Goal: Task Accomplishment & Management: Complete application form

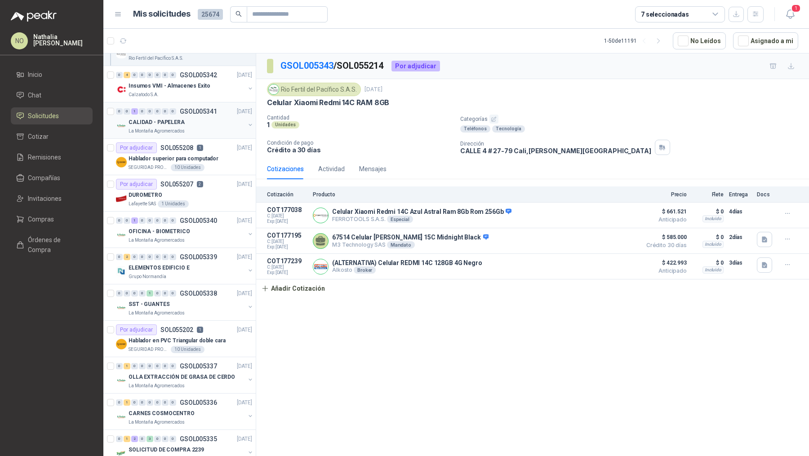
scroll to position [719, 0]
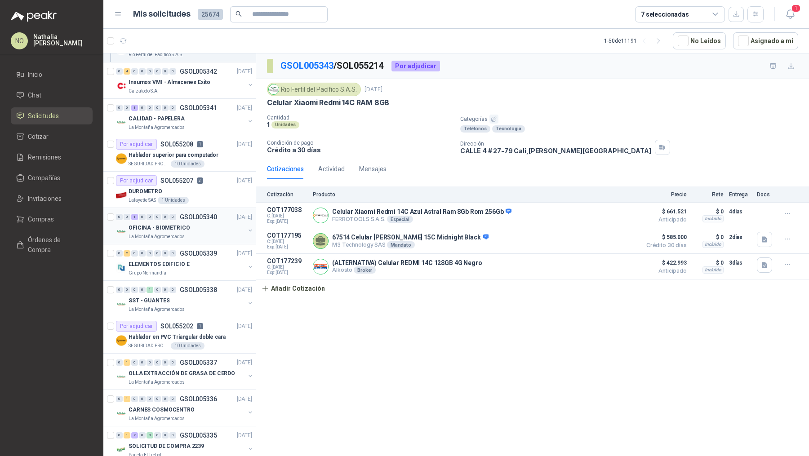
click at [199, 224] on div "OFICINA - BIOMETRICO" at bounding box center [186, 227] width 116 height 11
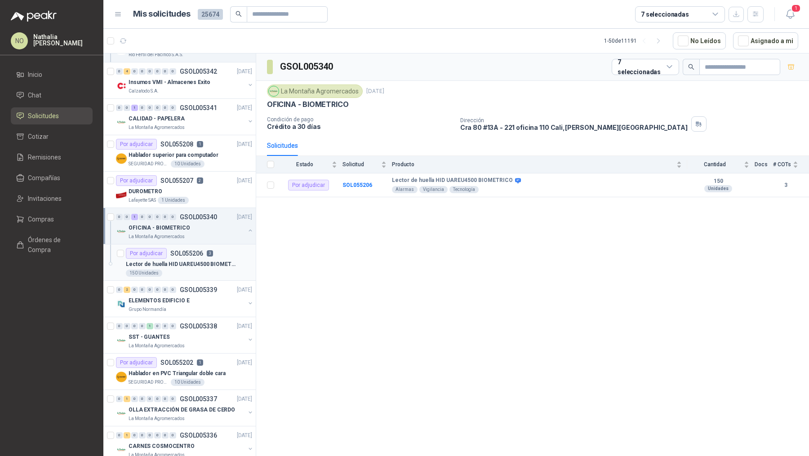
click at [198, 270] on div "150 Unidades" at bounding box center [189, 273] width 126 height 7
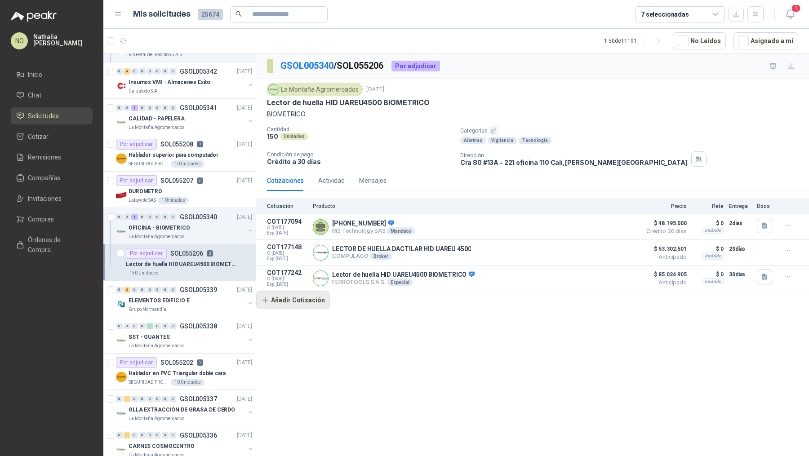
click at [308, 301] on button "Añadir Cotización" at bounding box center [293, 300] width 74 height 18
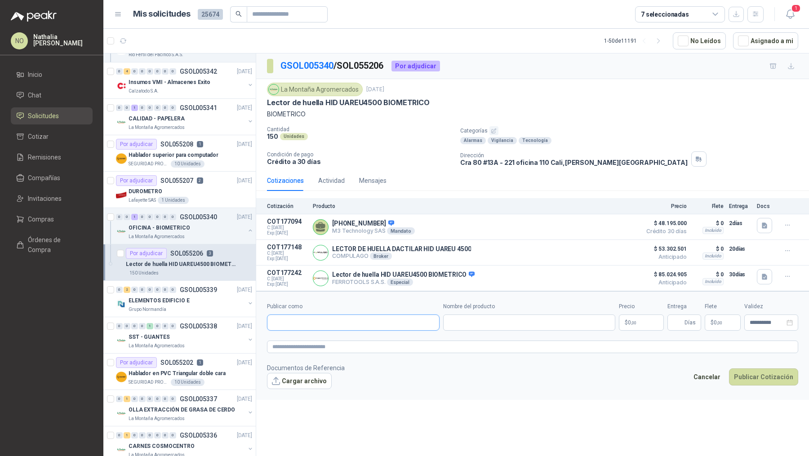
click at [328, 323] on input "Publicar como" at bounding box center [353, 322] width 172 height 15
type input "**"
type input "*****"
click at [357, 287] on div "PC QUICK NIT : 830507707" at bounding box center [353, 287] width 157 height 10
type input "**********"
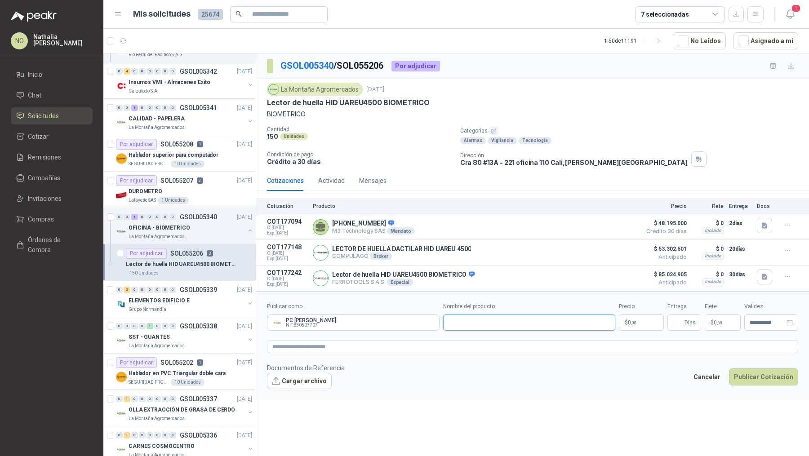
click at [453, 318] on input "Nombre del producto" at bounding box center [529, 323] width 173 height 16
paste input "**********"
type input "**********"
click at [396, 346] on textarea at bounding box center [532, 347] width 531 height 13
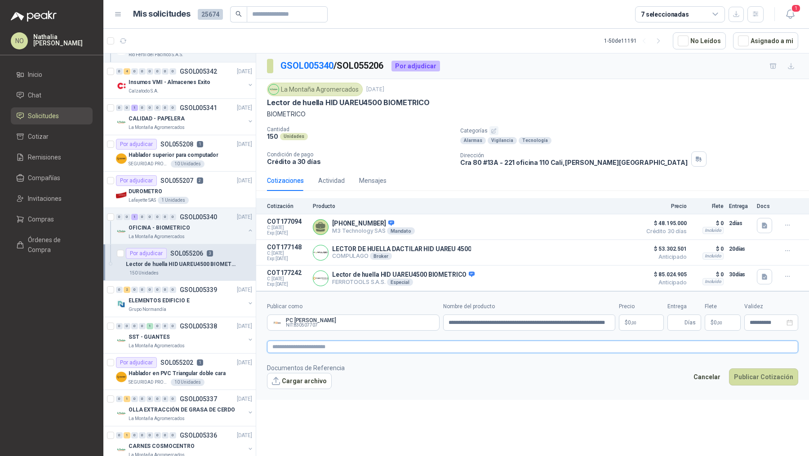
scroll to position [0, 0]
paste textarea "**********"
type textarea "**********"
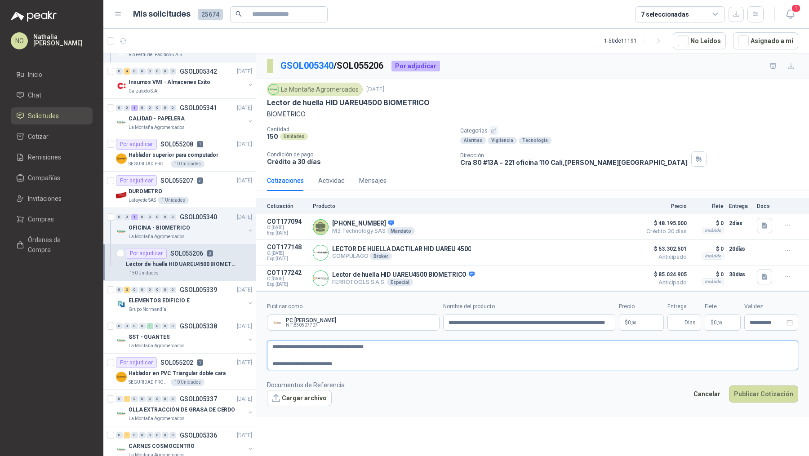
click at [272, 362] on textarea "**********" at bounding box center [532, 356] width 531 height 30
type textarea "**********"
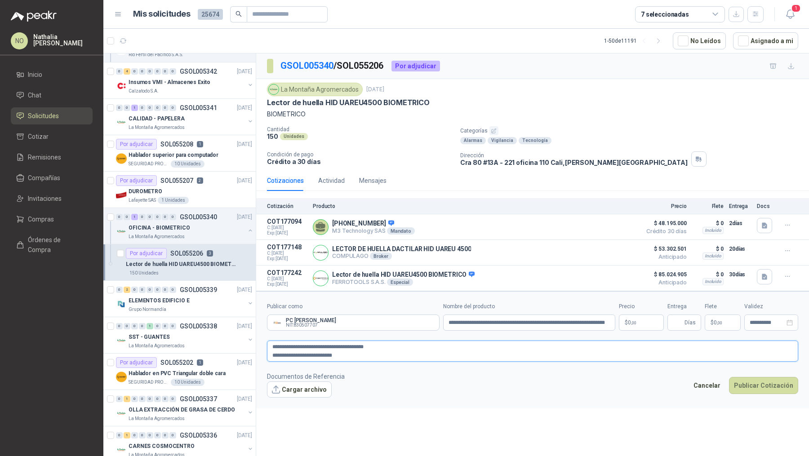
type textarea "**********"
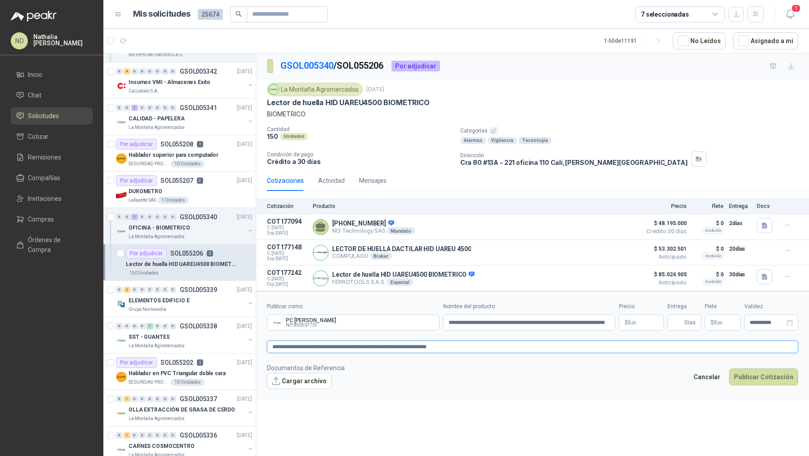
type textarea "**********"
click at [285, 380] on button "Cargar archivo" at bounding box center [299, 381] width 65 height 16
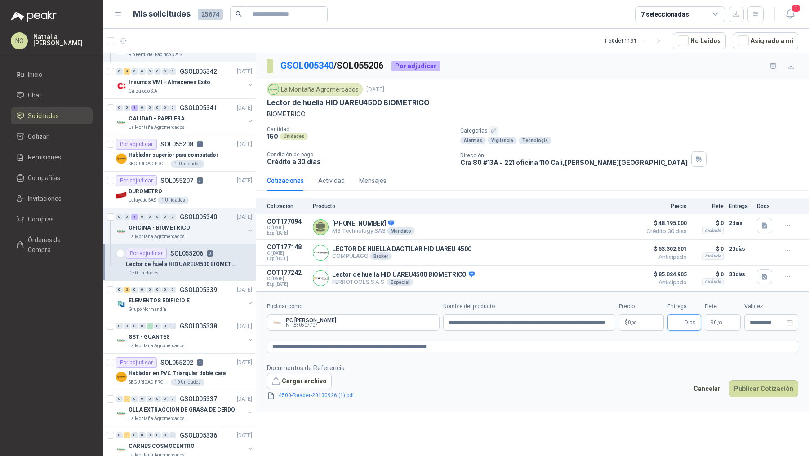
click at [677, 315] on input "Entrega" at bounding box center [678, 322] width 10 height 15
type input "*"
click at [714, 320] on span "0 ,00" at bounding box center [717, 322] width 9 height 5
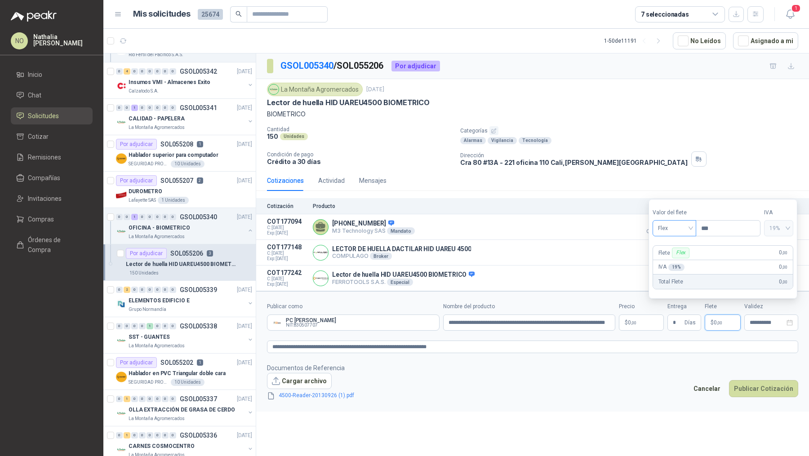
click at [675, 228] on span "Flex" at bounding box center [674, 228] width 33 height 13
click at [676, 265] on div "Incluido" at bounding box center [674, 262] width 30 height 10
click at [754, 321] on input "**********" at bounding box center [766, 323] width 35 height 6
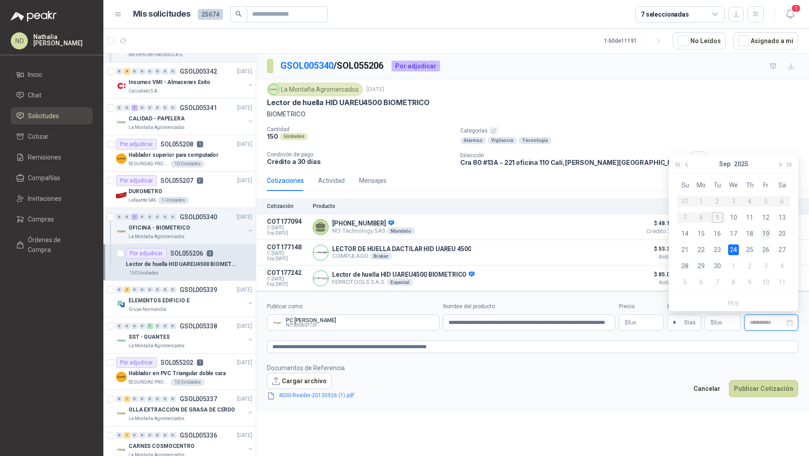
type input "**********"
click at [766, 235] on div "19" at bounding box center [765, 233] width 11 height 11
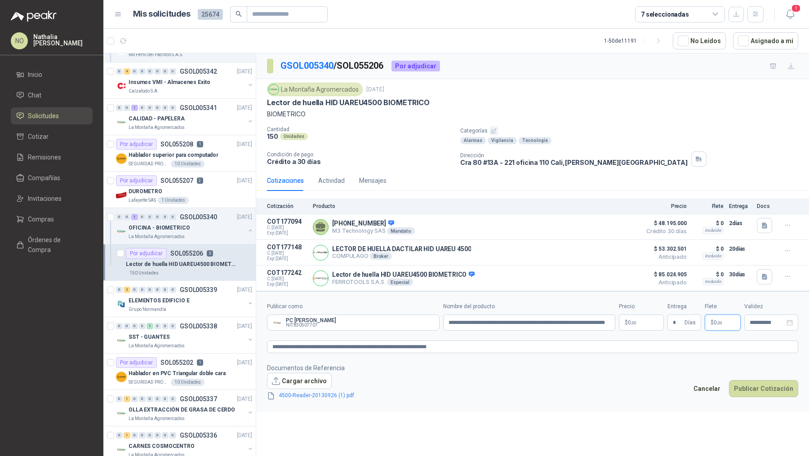
click at [725, 322] on p "$ 0 ,00" at bounding box center [723, 323] width 36 height 16
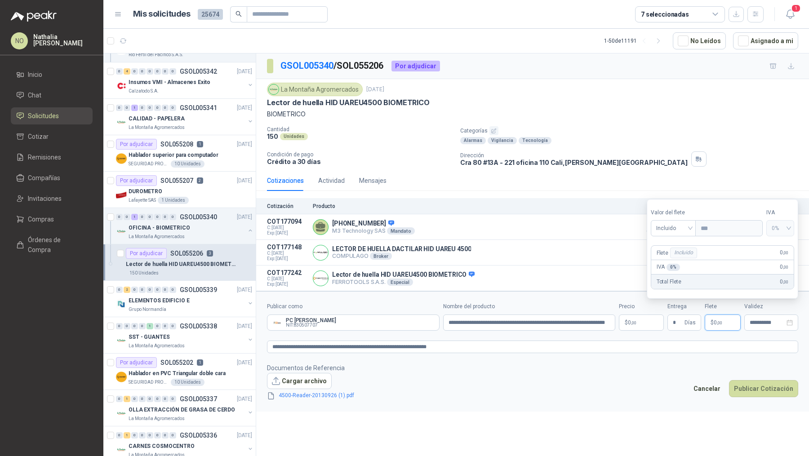
click at [639, 322] on p "$ 0 ,00" at bounding box center [641, 323] width 45 height 16
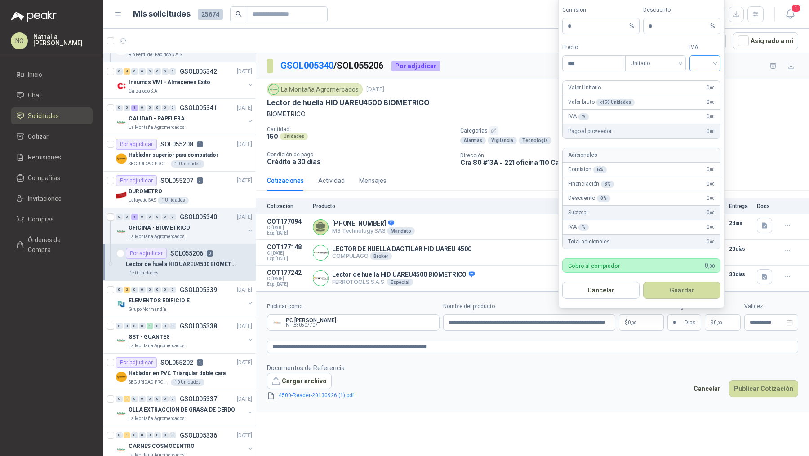
click at [708, 62] on input "search" at bounding box center [705, 62] width 20 height 13
click at [708, 82] on div "19%" at bounding box center [704, 84] width 17 height 10
click at [588, 68] on input "***" at bounding box center [594, 63] width 62 height 15
type input "*"
type input "*********"
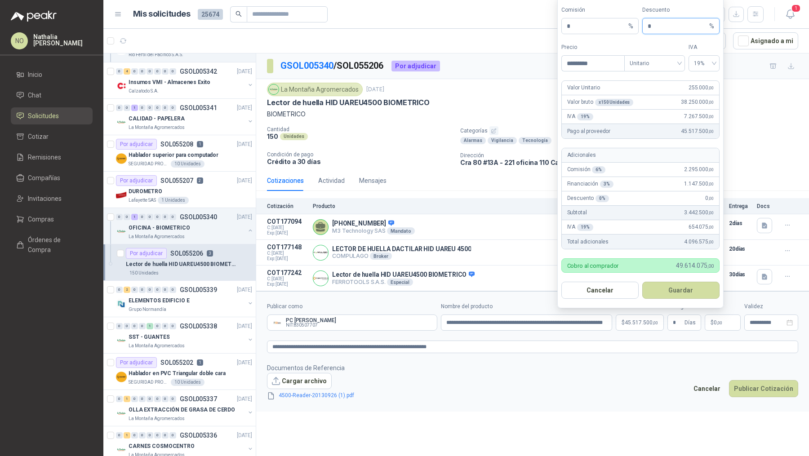
click at [665, 28] on input "*" at bounding box center [677, 25] width 60 height 15
type input "*"
click at [674, 293] on button "Guardar" at bounding box center [680, 290] width 77 height 17
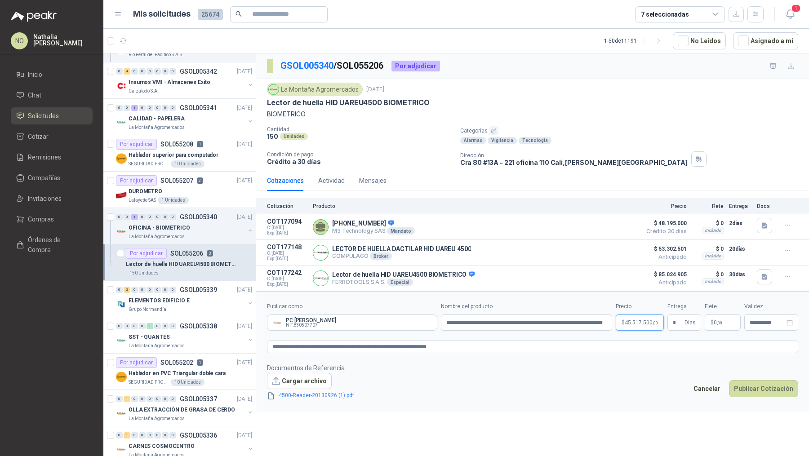
click at [638, 321] on span "45.517.500 ,00" at bounding box center [641, 322] width 33 height 5
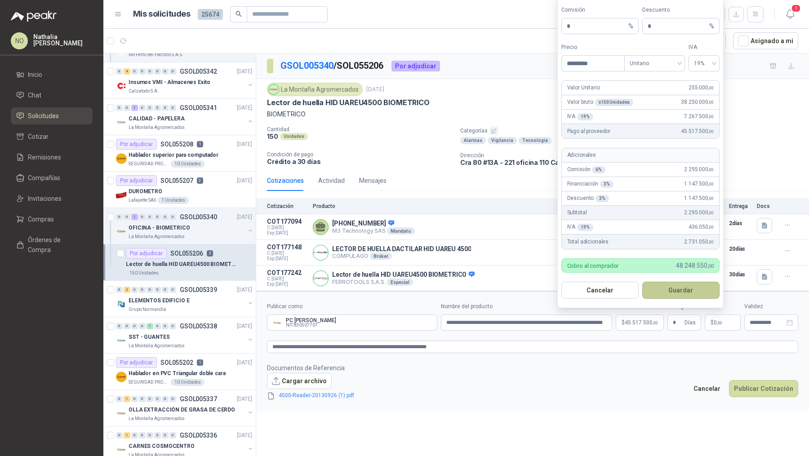
click at [699, 292] on button "Guardar" at bounding box center [680, 290] width 77 height 17
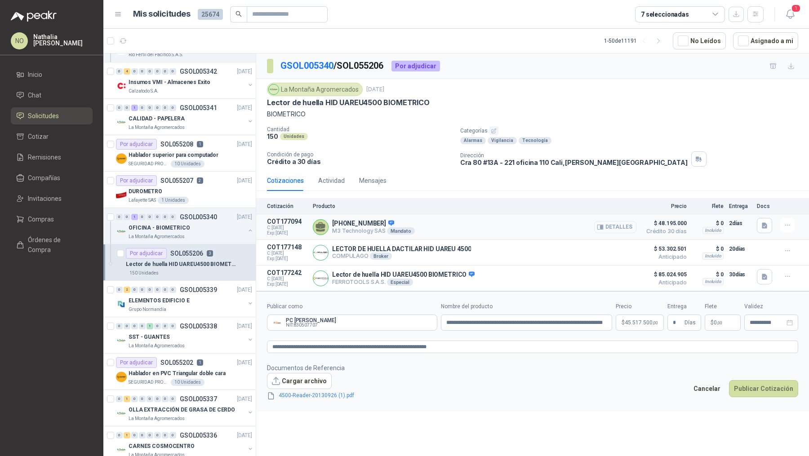
click at [608, 226] on button "Detalles" at bounding box center [615, 227] width 42 height 12
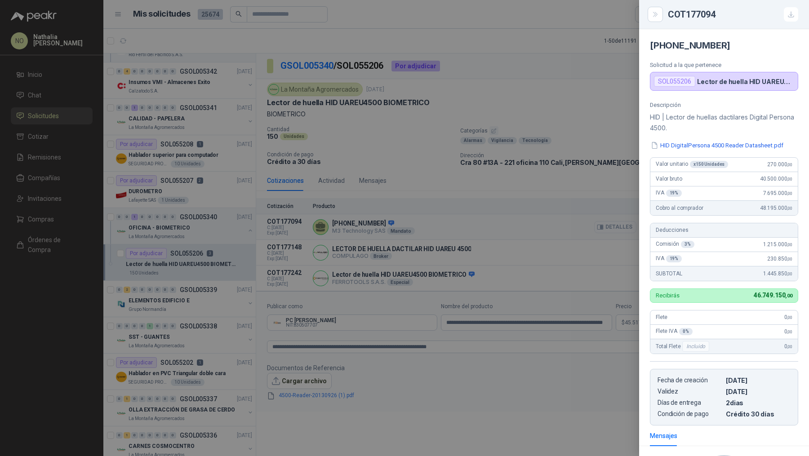
click at [608, 226] on div at bounding box center [404, 228] width 809 height 456
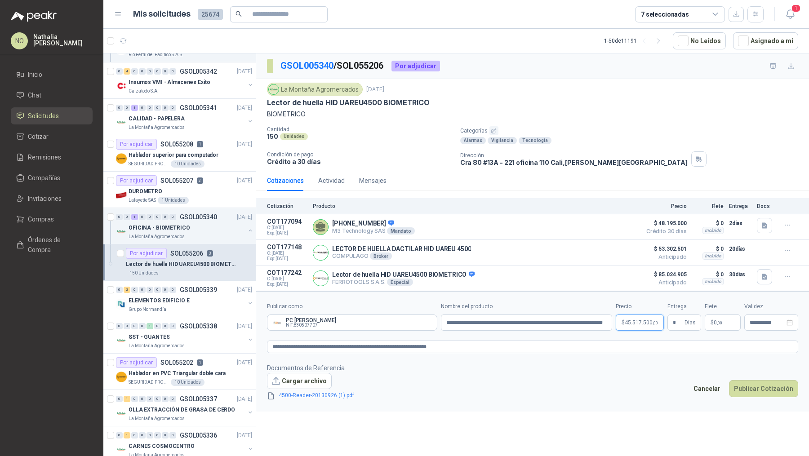
click at [633, 320] on span "45.517.500 ,00" at bounding box center [641, 322] width 33 height 5
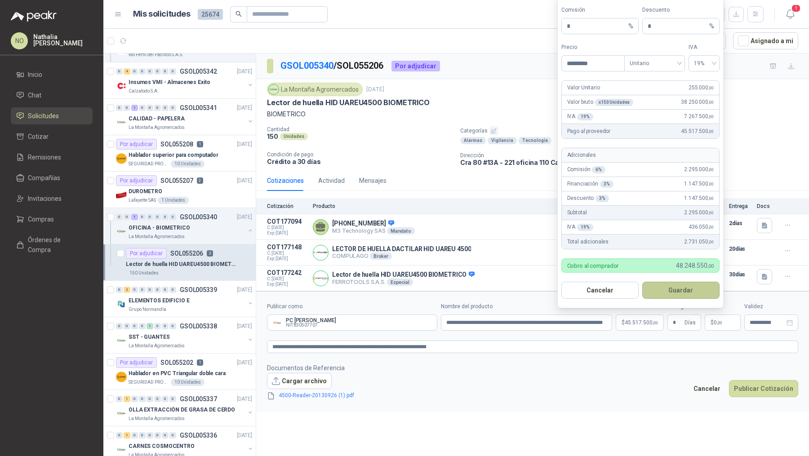
click at [690, 293] on button "Guardar" at bounding box center [680, 290] width 77 height 17
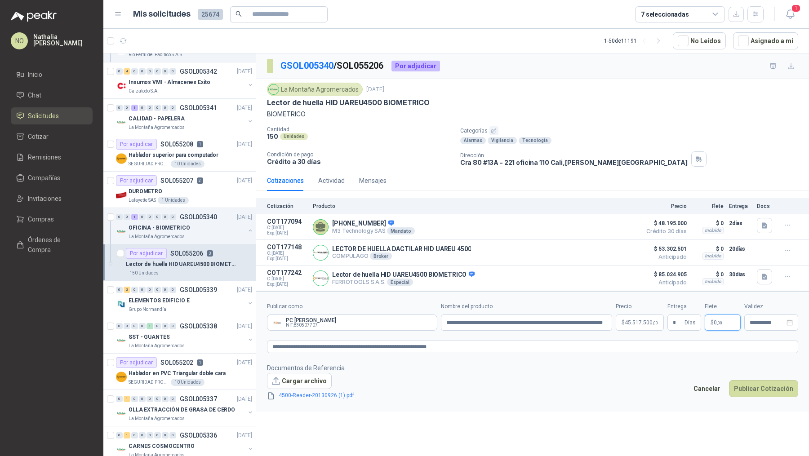
click at [722, 318] on p "$ 0 ,00" at bounding box center [723, 323] width 36 height 16
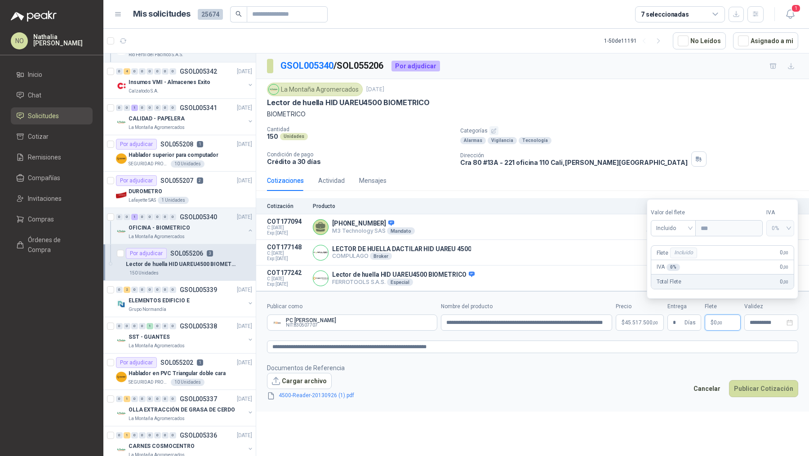
click at [677, 375] on footer "Documentos de Referencia Cargar archivo 4500-Reader-20130926 (1).pdf Cancelar P…" at bounding box center [532, 382] width 531 height 38
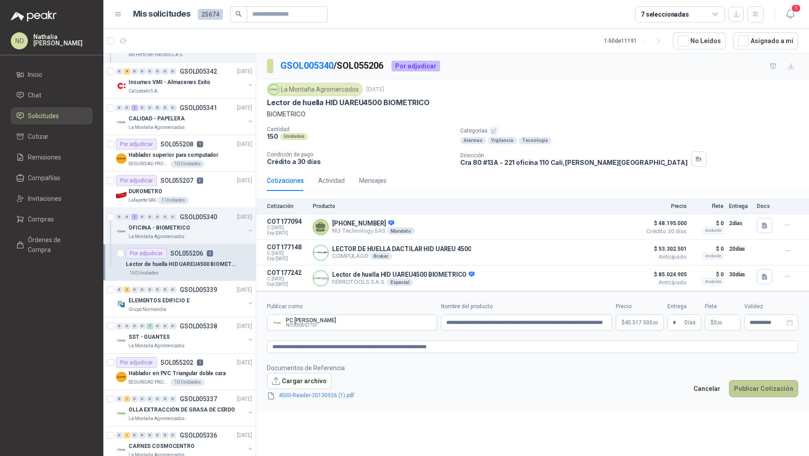
click at [766, 385] on button "Publicar Cotización" at bounding box center [763, 388] width 69 height 17
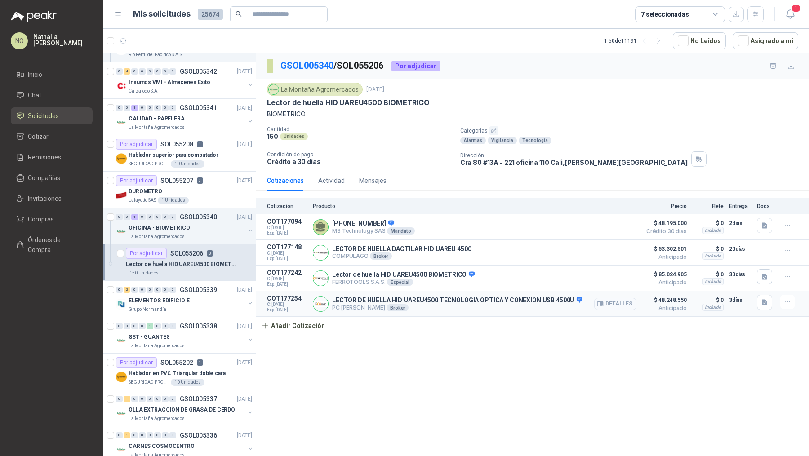
click at [608, 298] on button "Detalles" at bounding box center [615, 304] width 42 height 12
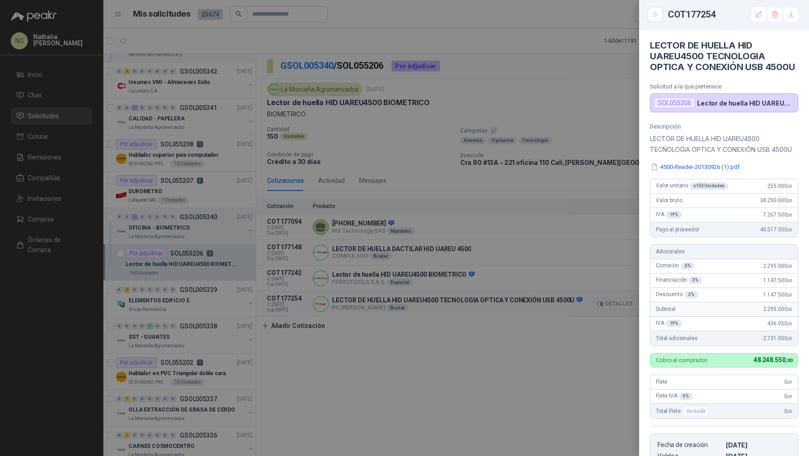
scroll to position [197, 0]
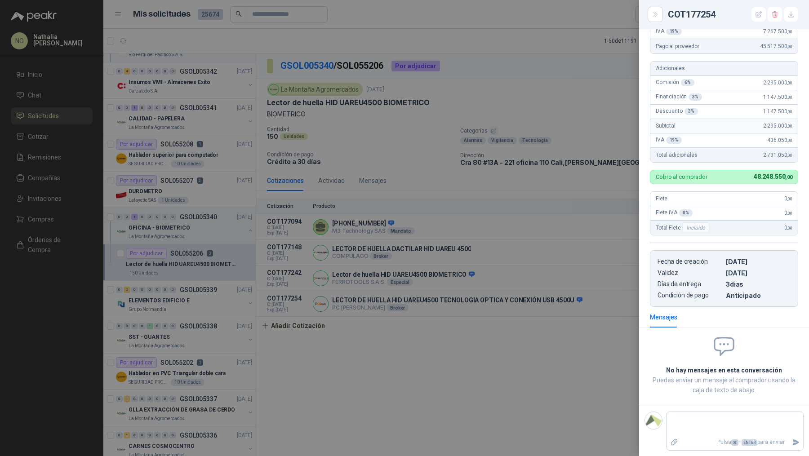
click at [525, 304] on div at bounding box center [404, 228] width 809 height 456
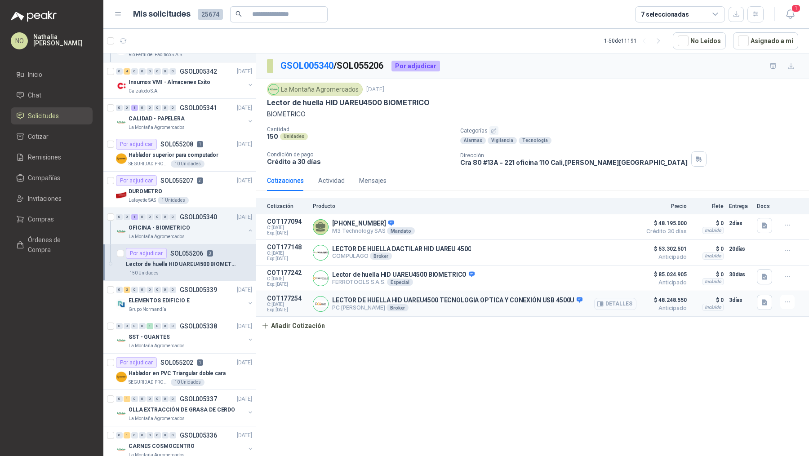
click at [621, 301] on button "Detalles" at bounding box center [615, 304] width 42 height 12
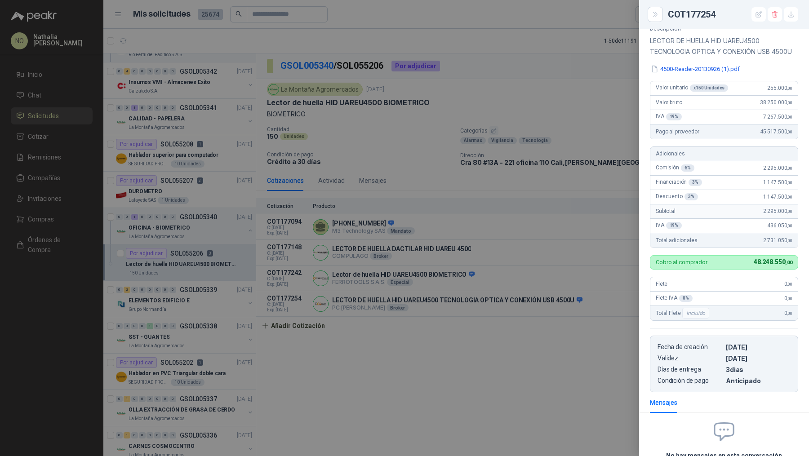
scroll to position [97, 0]
click at [555, 244] on div at bounding box center [404, 228] width 809 height 456
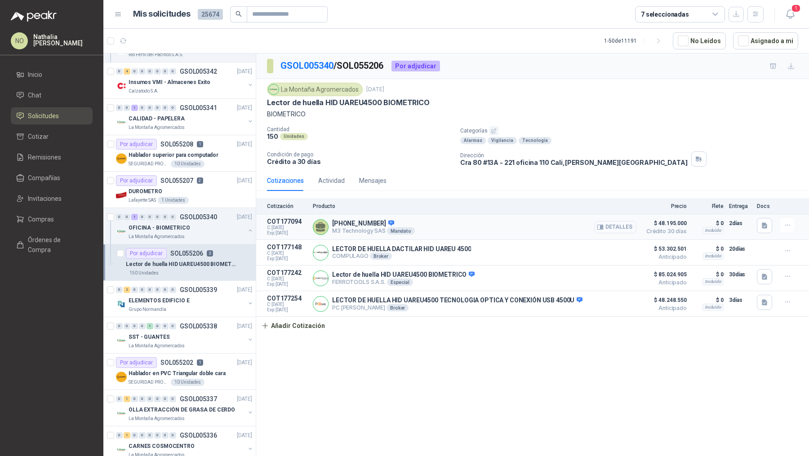
click at [620, 222] on button "Detalles" at bounding box center [615, 227] width 42 height 12
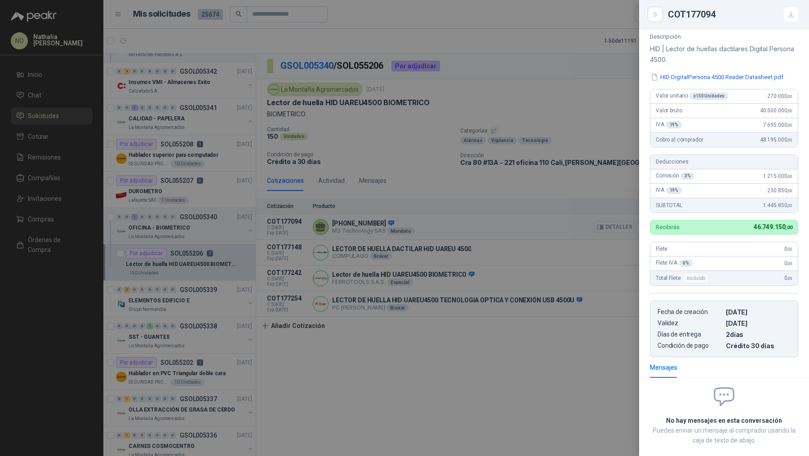
scroll to position [66, 0]
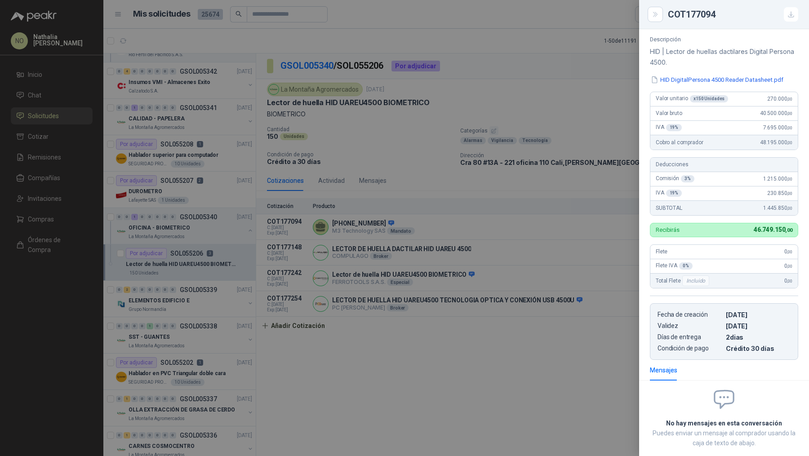
click at [559, 209] on div at bounding box center [404, 228] width 809 height 456
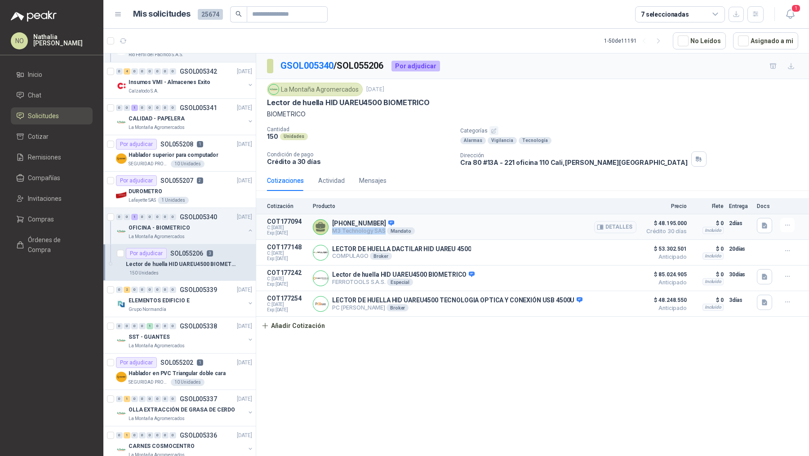
drag, startPoint x: 333, startPoint y: 230, endPoint x: 382, endPoint y: 231, distance: 49.0
click at [382, 231] on p "M3 Technology SAS Mandato" at bounding box center [373, 230] width 83 height 7
copy p "M3 Technology SAS"
click at [615, 223] on button "Detalles" at bounding box center [615, 227] width 42 height 12
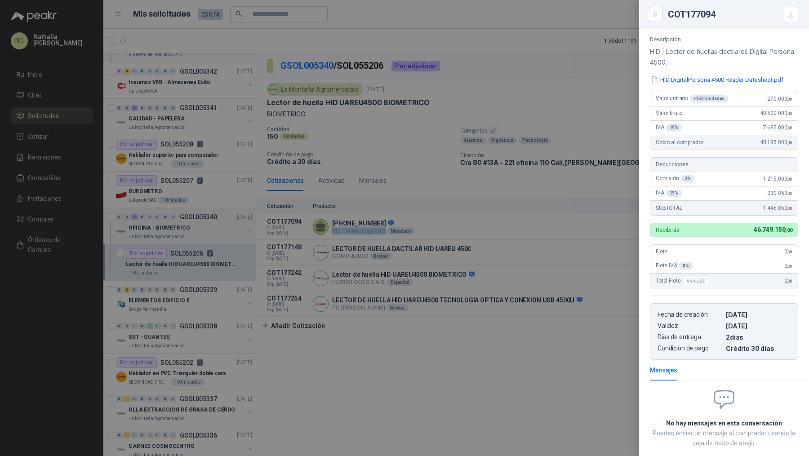
click at [600, 313] on div at bounding box center [404, 228] width 809 height 456
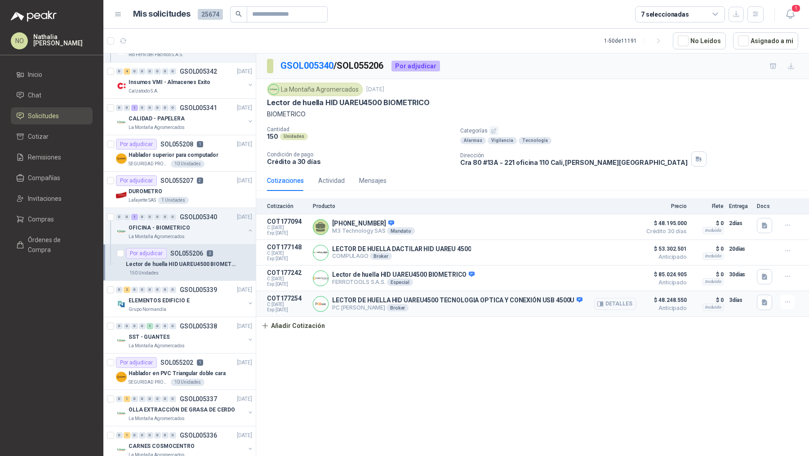
click at [618, 295] on div "Detalles" at bounding box center [615, 304] width 42 height 18
click at [790, 301] on icon "button" at bounding box center [788, 302] width 8 height 8
click at [759, 267] on button "Editar" at bounding box center [769, 264] width 72 height 14
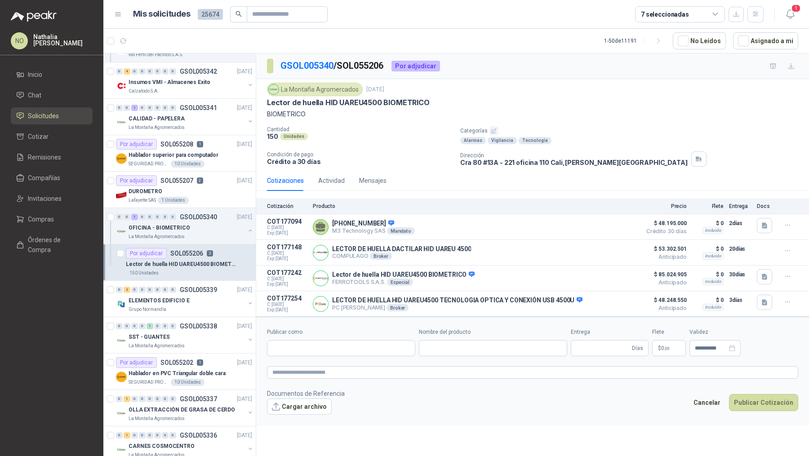
type input "**********"
type input "*"
type input "**********"
type textarea "**********"
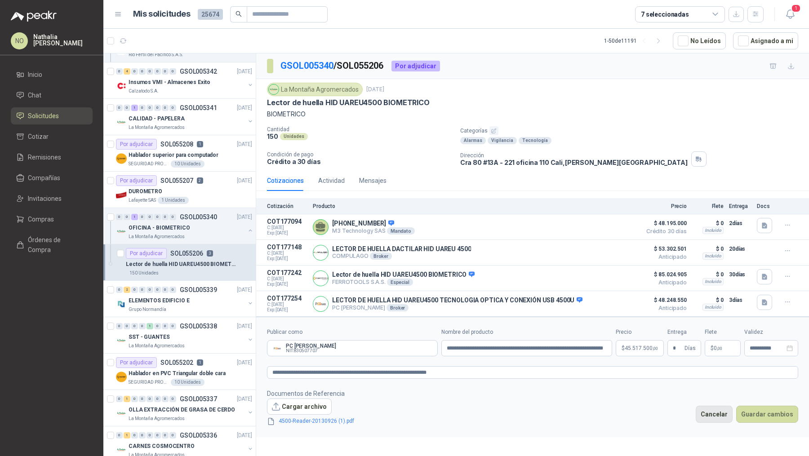
click at [717, 406] on button "Cancelar" at bounding box center [714, 414] width 37 height 17
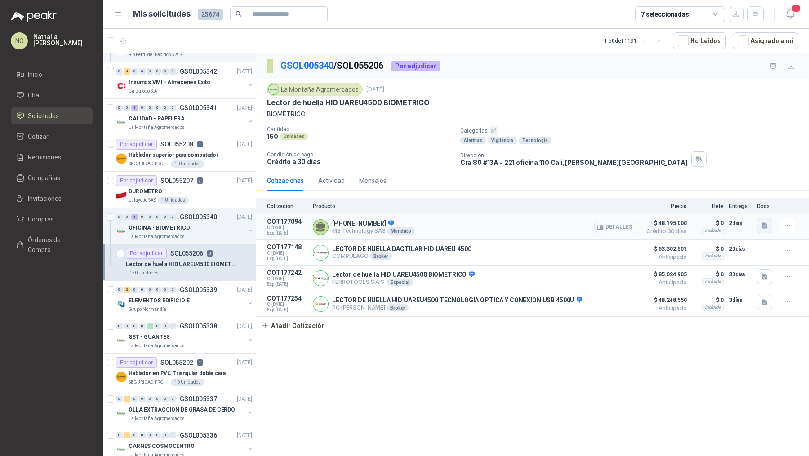
click at [767, 224] on icon "button" at bounding box center [765, 226] width 8 height 8
click at [723, 204] on button "HID DigitalPersona 4500 Reader Datasheet.pdf" at bounding box center [698, 204] width 134 height 9
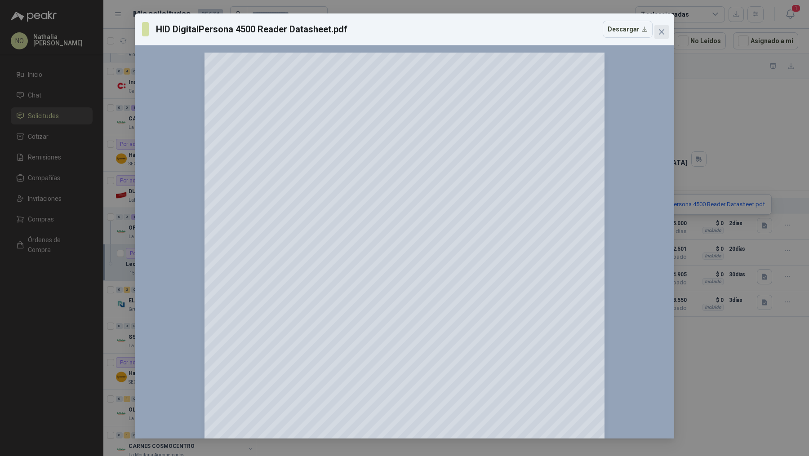
click at [661, 34] on icon "close" at bounding box center [661, 31] width 7 height 7
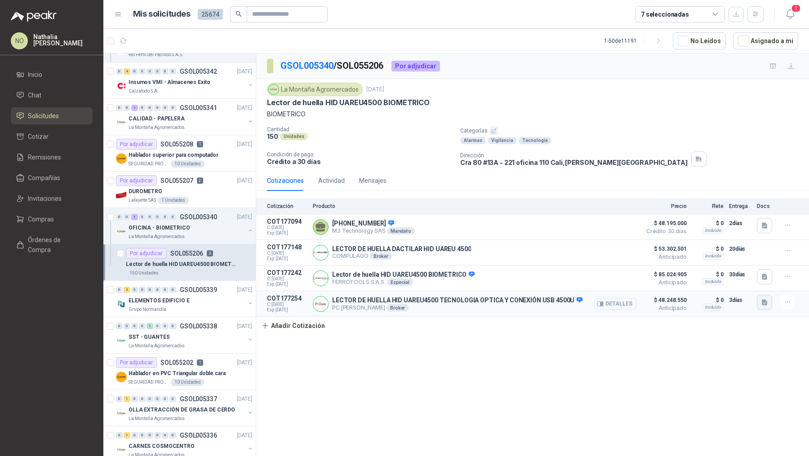
click at [762, 295] on button "button" at bounding box center [764, 302] width 15 height 15
click at [729, 277] on button "4500-Reader-20130926 (1).pdf" at bounding box center [720, 280] width 91 height 9
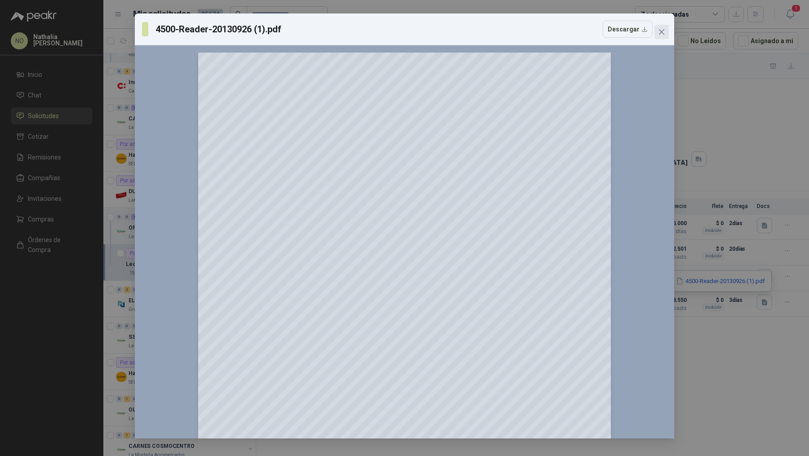
click at [665, 30] on span "Close" at bounding box center [661, 31] width 14 height 7
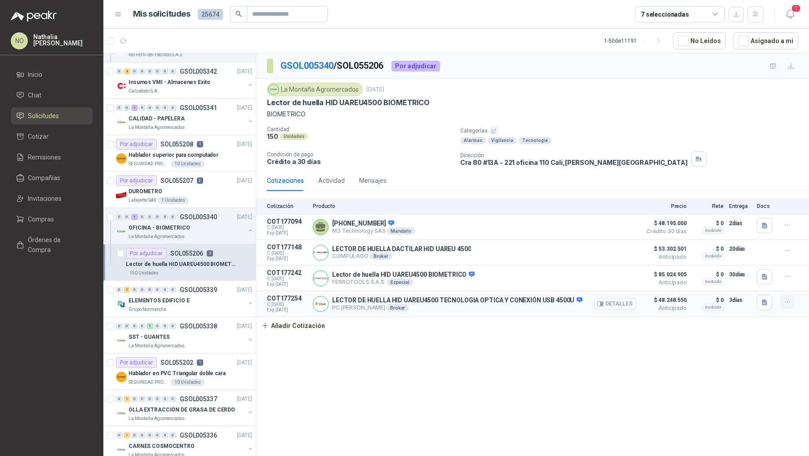
click at [784, 295] on button "button" at bounding box center [787, 302] width 14 height 14
click at [758, 263] on button "Editar" at bounding box center [769, 264] width 72 height 14
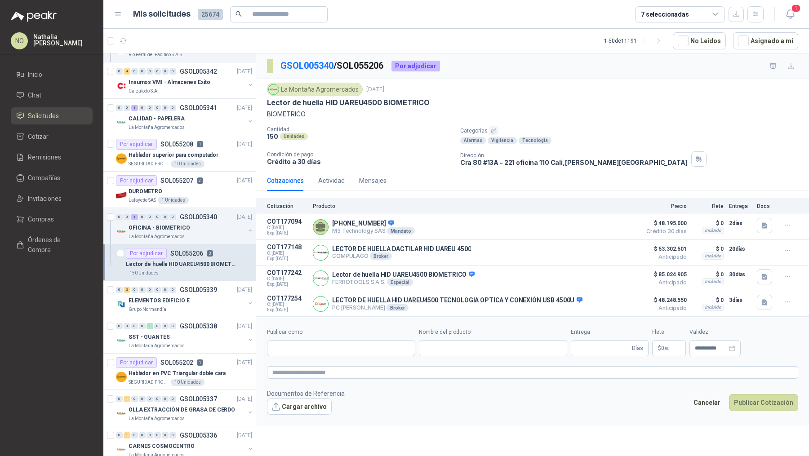
type input "**********"
type input "*"
type input "**********"
type textarea "**********"
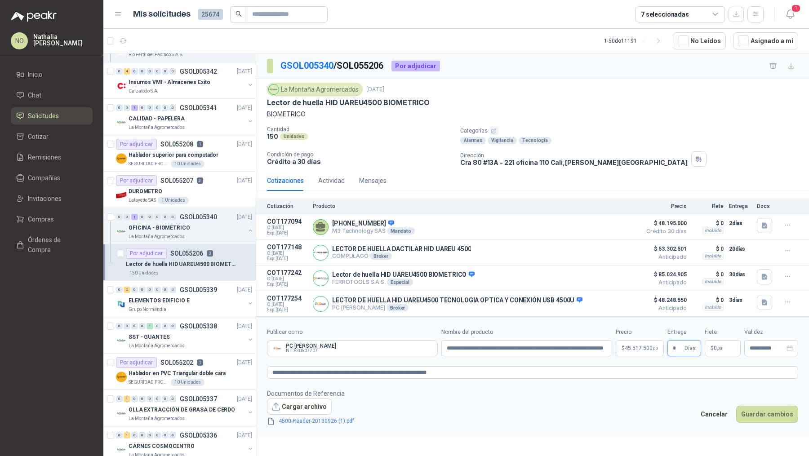
click at [679, 347] on input "*" at bounding box center [678, 348] width 10 height 15
type input "*"
click at [786, 416] on button "Guardar cambios" at bounding box center [767, 414] width 62 height 17
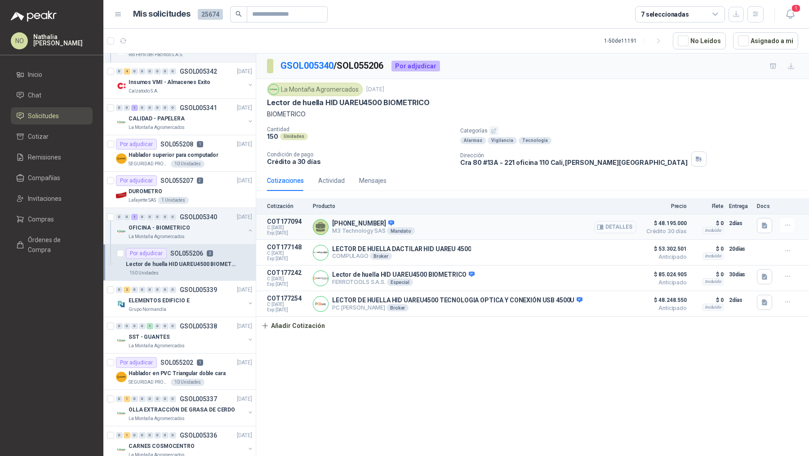
click at [620, 226] on button "Detalles" at bounding box center [615, 227] width 42 height 12
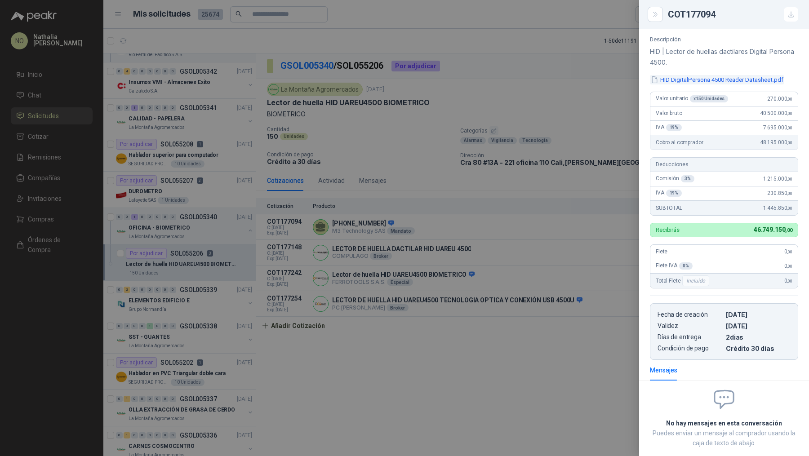
click at [732, 78] on button "HID DigitalPersona 4500 Reader Datasheet.pdf" at bounding box center [717, 79] width 134 height 9
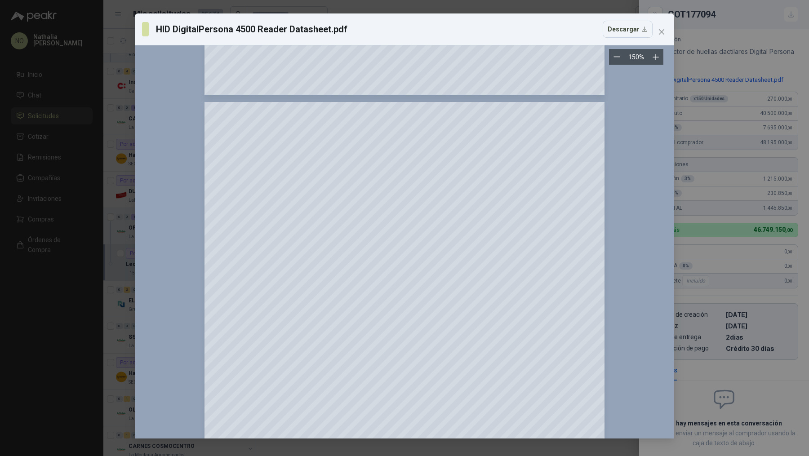
scroll to position [370, 0]
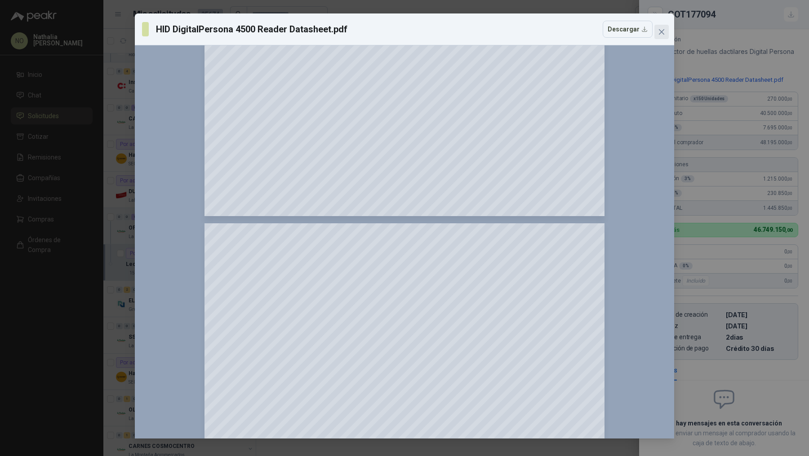
click at [662, 30] on icon "close" at bounding box center [661, 31] width 7 height 7
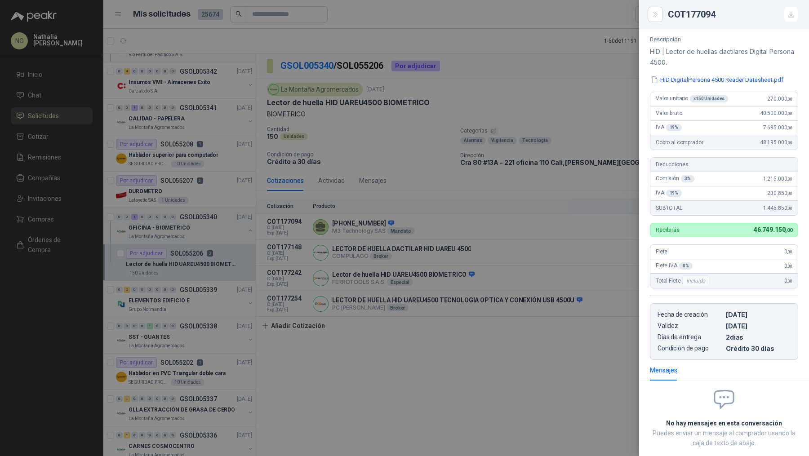
click at [397, 119] on div at bounding box center [404, 228] width 809 height 456
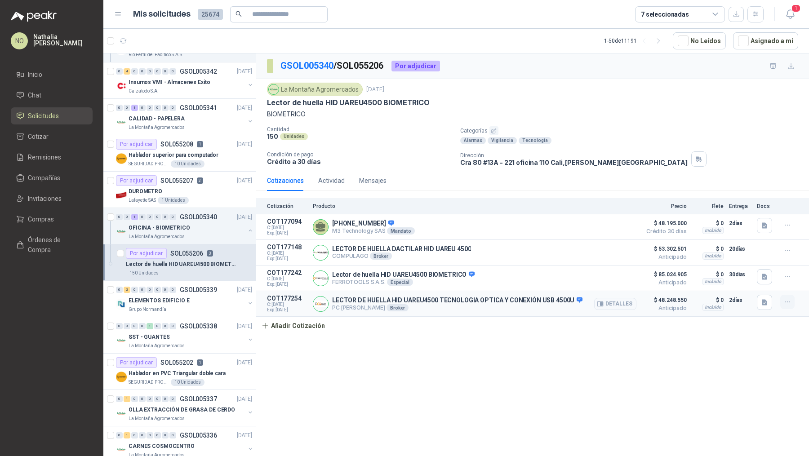
click at [781, 297] on button "button" at bounding box center [787, 302] width 14 height 14
click at [765, 259] on button "Editar" at bounding box center [769, 264] width 72 height 14
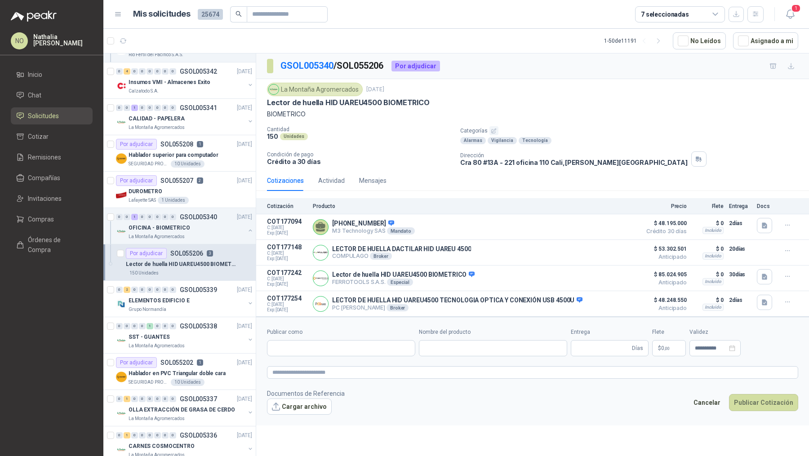
type input "**********"
type input "*"
type input "**********"
type textarea "**********"
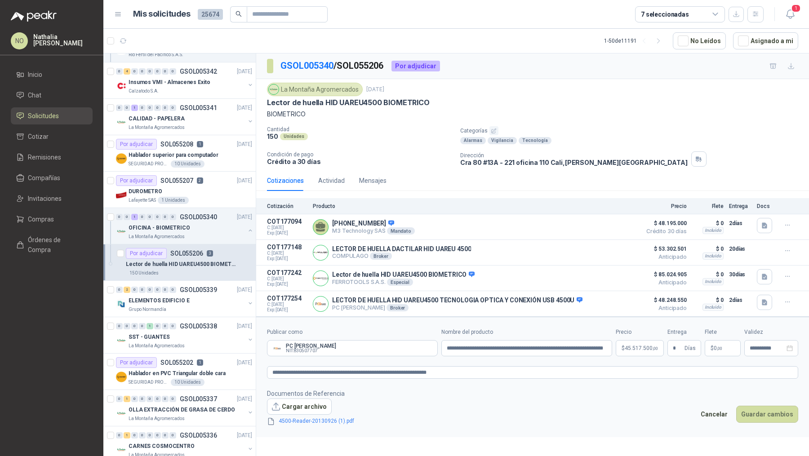
click at [640, 343] on p "$ 45.517.500 ,00" at bounding box center [640, 348] width 48 height 16
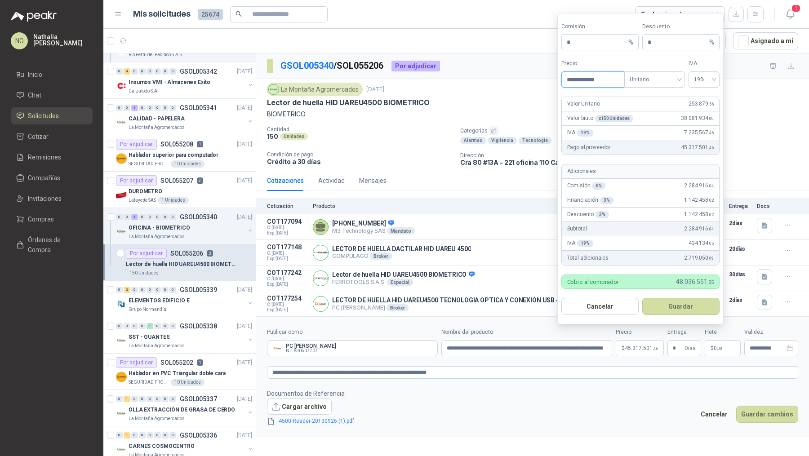
type input "**********"
click at [691, 307] on button "Guardar" at bounding box center [680, 306] width 77 height 17
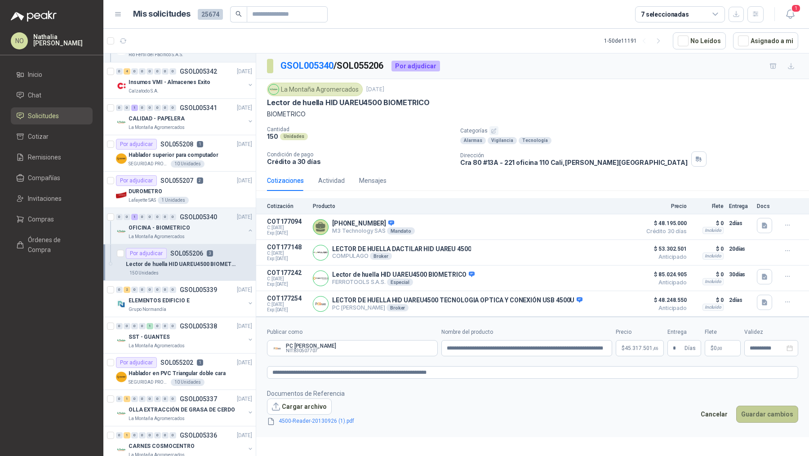
click at [767, 413] on button "Guardar cambios" at bounding box center [767, 414] width 62 height 17
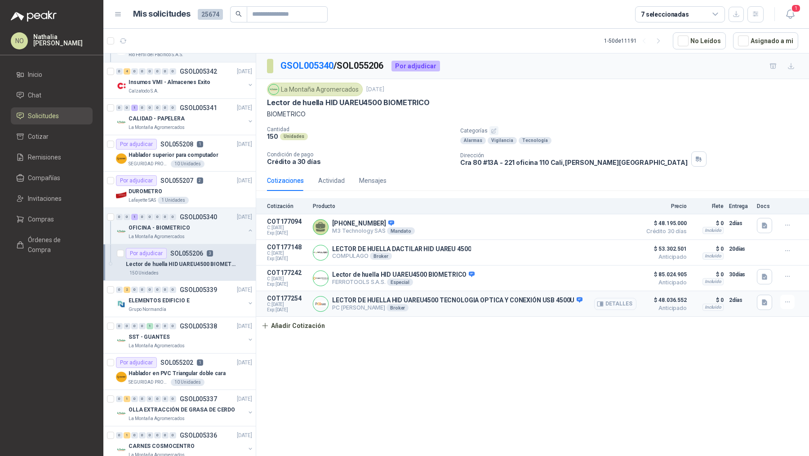
click at [616, 301] on button "Detalles" at bounding box center [615, 304] width 42 height 12
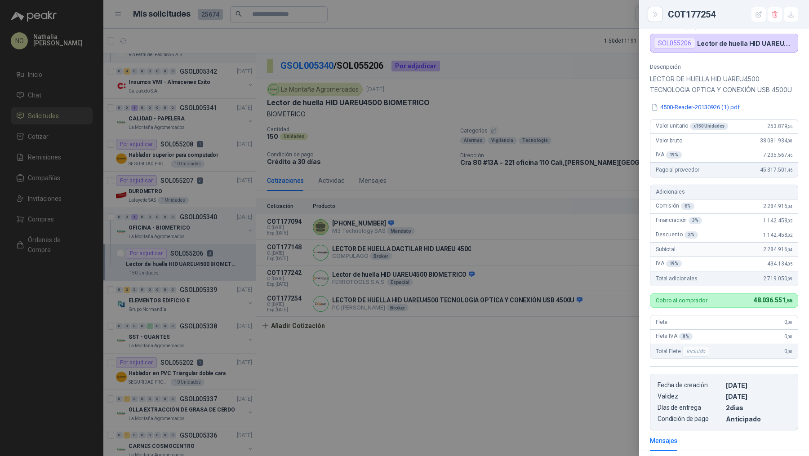
scroll to position [43, 0]
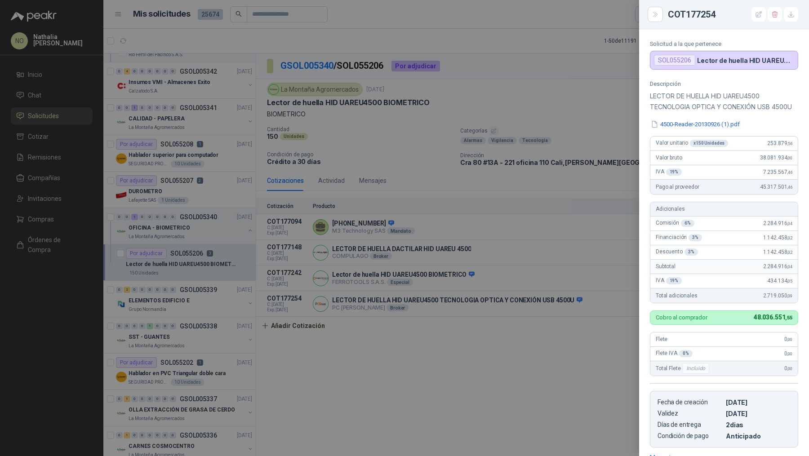
click at [579, 288] on div at bounding box center [404, 228] width 809 height 456
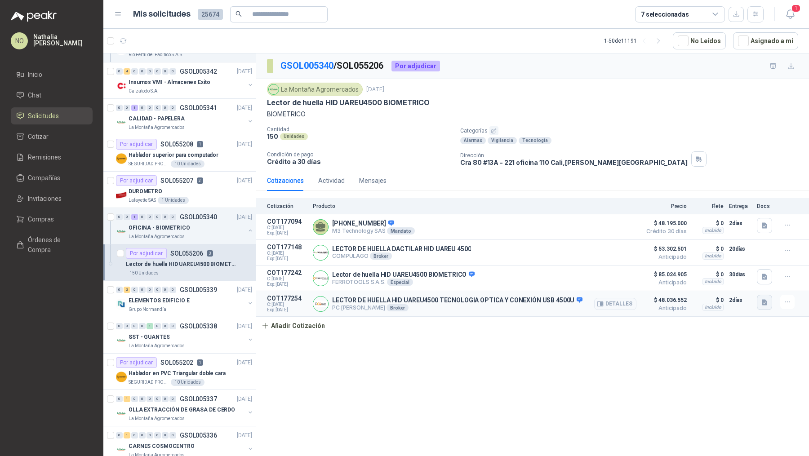
click at [763, 295] on button "button" at bounding box center [764, 302] width 15 height 15
click at [606, 305] on button "Detalles" at bounding box center [615, 304] width 42 height 12
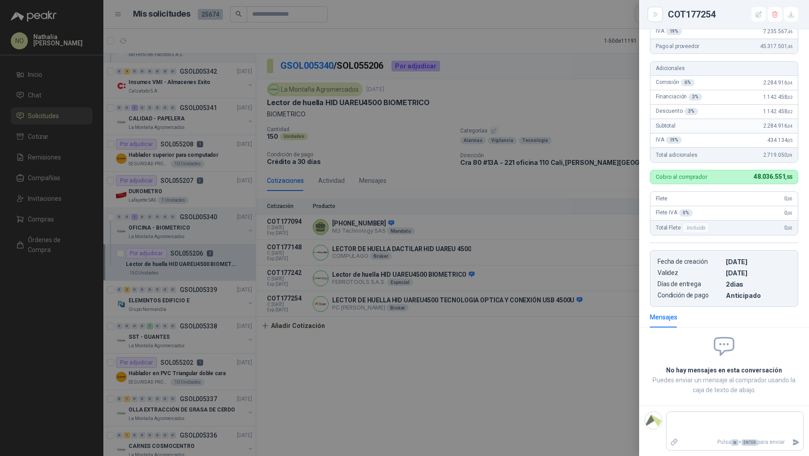
click at [589, 197] on div at bounding box center [404, 228] width 809 height 456
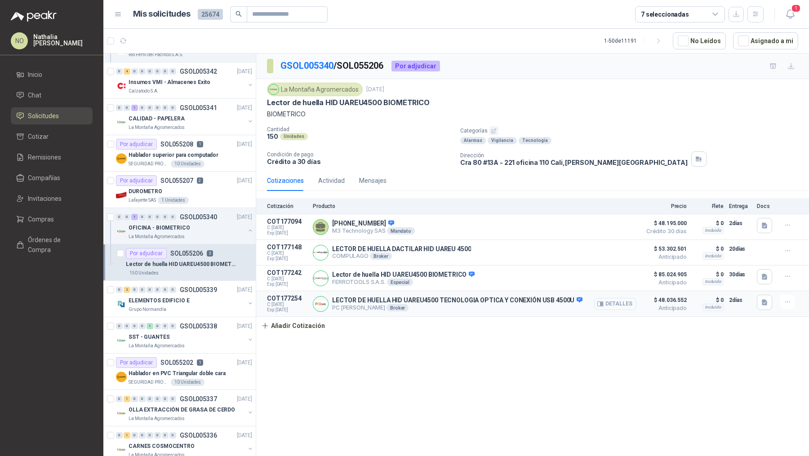
click at [608, 302] on button "Detalles" at bounding box center [615, 304] width 42 height 12
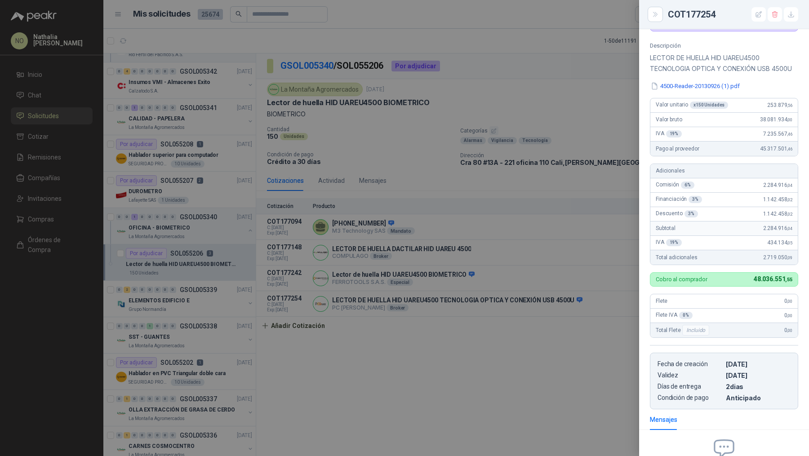
click at [416, 175] on div at bounding box center [404, 228] width 809 height 456
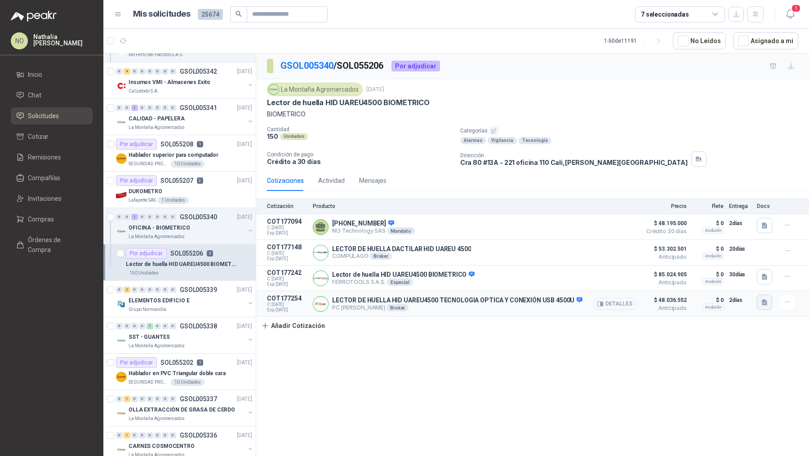
click at [764, 300] on icon "button" at bounding box center [764, 303] width 5 height 6
click at [733, 282] on button "4500-Reader-20130926 (1).pdf" at bounding box center [720, 280] width 91 height 9
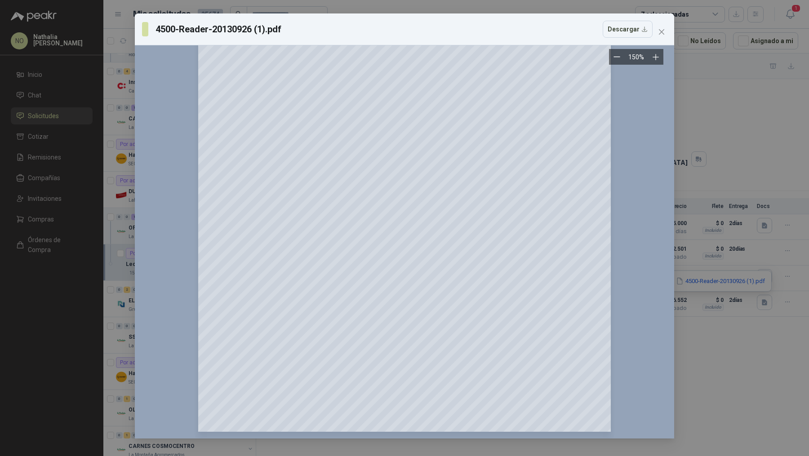
scroll to position [0, 0]
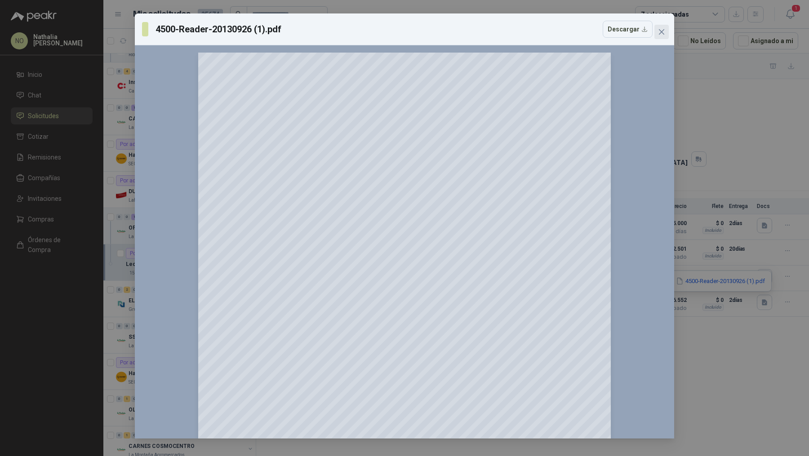
click at [665, 31] on span "Close" at bounding box center [661, 31] width 14 height 7
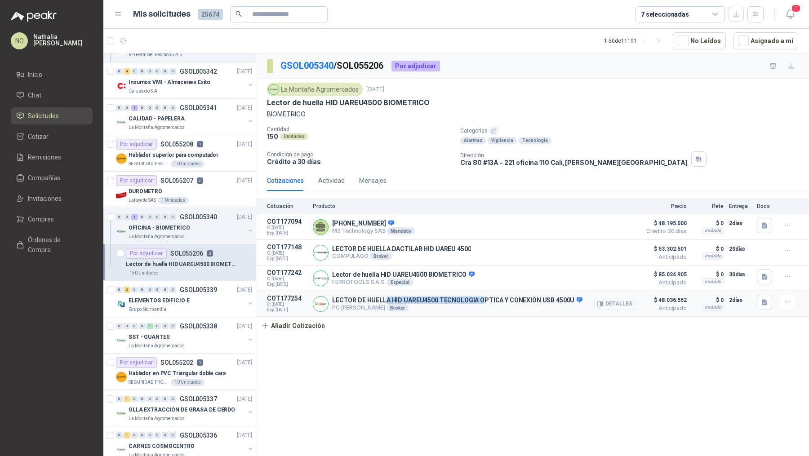
drag, startPoint x: 385, startPoint y: 298, endPoint x: 496, endPoint y: 298, distance: 110.5
click at [496, 298] on p "LECTOR DE HUELLA HID UAREU4500 TECNOLOGIA OPTICA Y CONEXIÓN USB 4500U" at bounding box center [457, 301] width 250 height 8
drag, startPoint x: 333, startPoint y: 297, endPoint x: 566, endPoint y: 301, distance: 232.8
click at [566, 301] on p "LECTOR DE HUELLA HID UAREU4500 TECNOLOGIA OPTICA Y CONEXIÓN USB 4500U" at bounding box center [457, 301] width 250 height 8
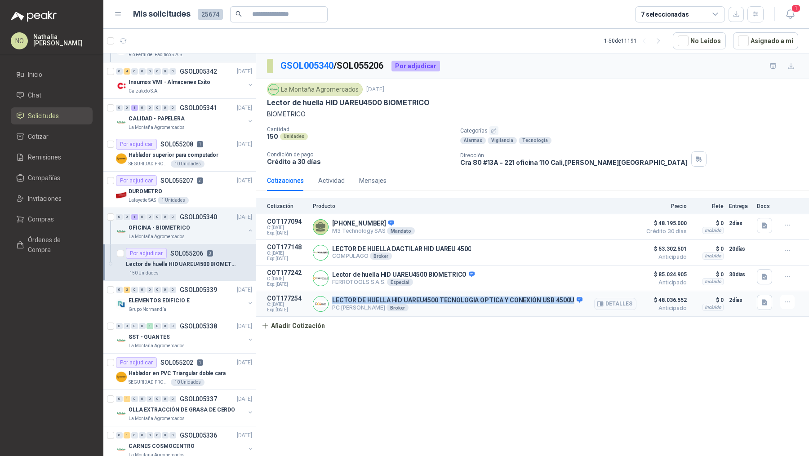
copy p "LECTOR DE HUELLA HID UAREU4500 TECNOLOGIA OPTICA Y CONEXIÓN USB 4500U"
click at [612, 301] on button "Detalles" at bounding box center [615, 304] width 42 height 12
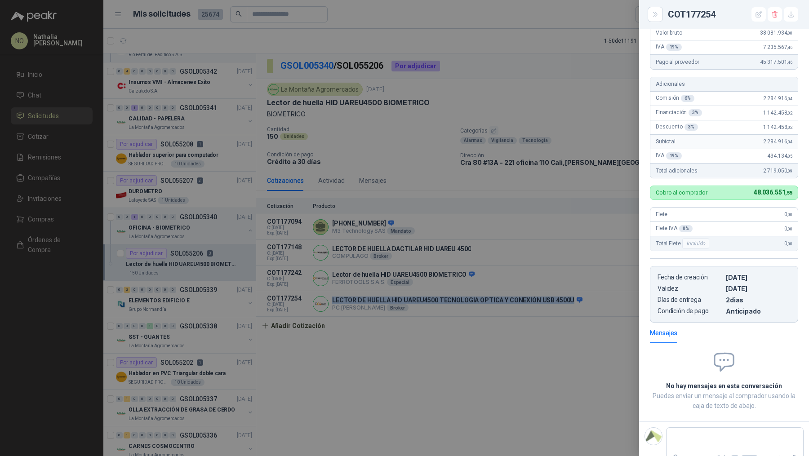
scroll to position [154, 0]
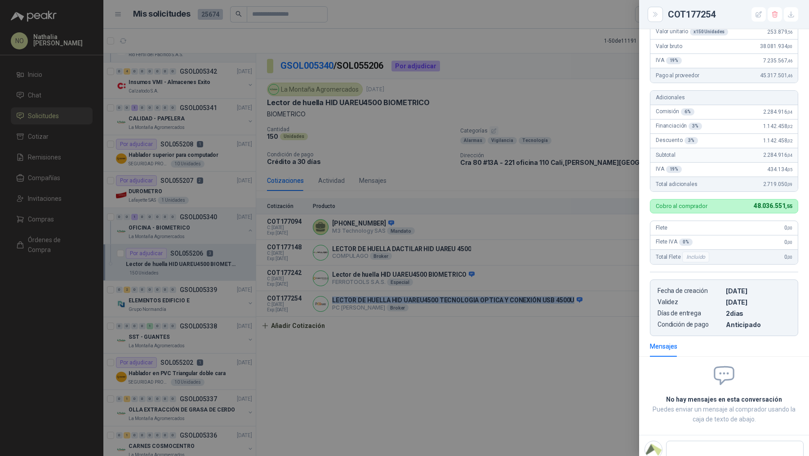
click at [487, 211] on div at bounding box center [404, 228] width 809 height 456
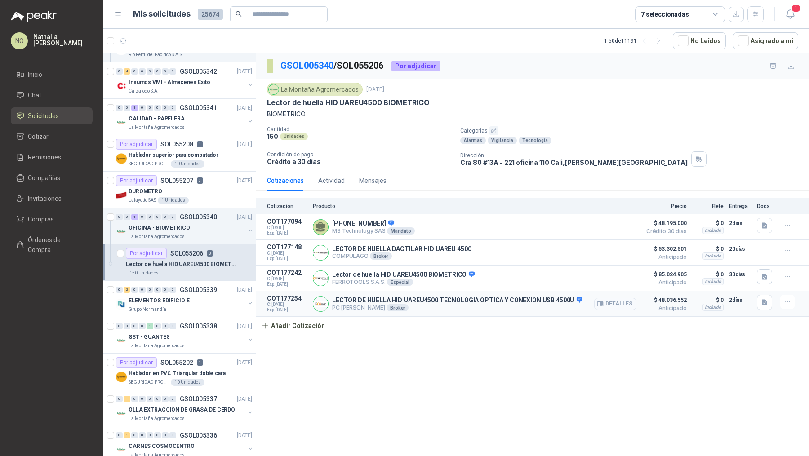
click at [619, 300] on button "Detalles" at bounding box center [615, 304] width 42 height 12
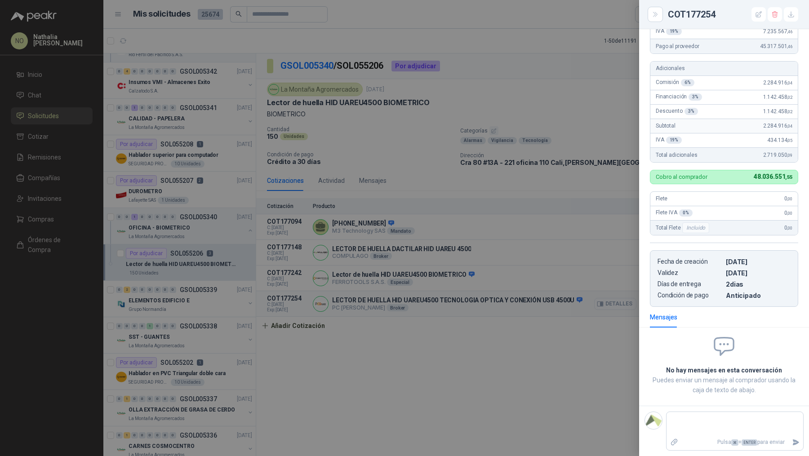
click at [619, 300] on div at bounding box center [404, 228] width 809 height 456
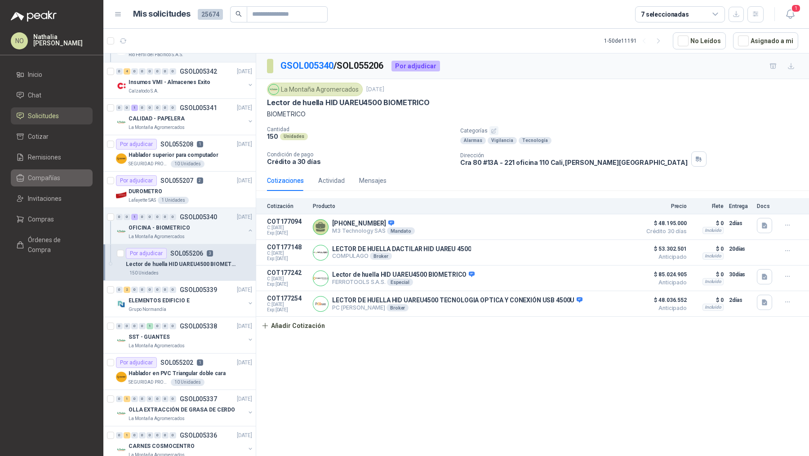
click at [64, 174] on li "Compañías" at bounding box center [51, 178] width 71 height 10
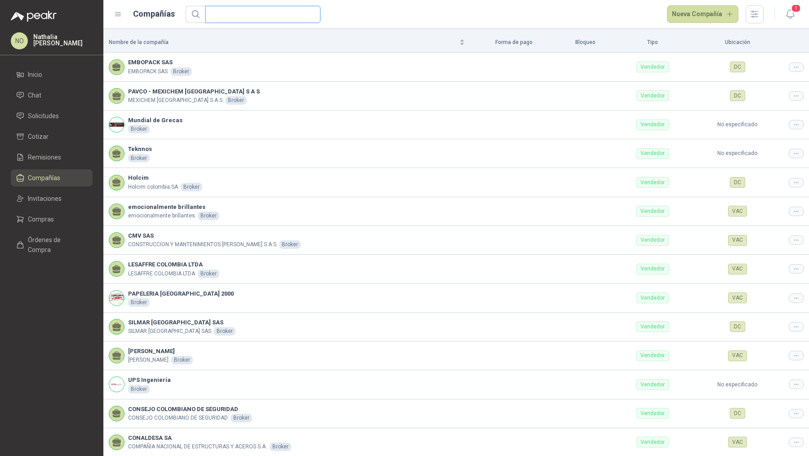
click at [265, 17] on input "text" at bounding box center [259, 14] width 97 height 16
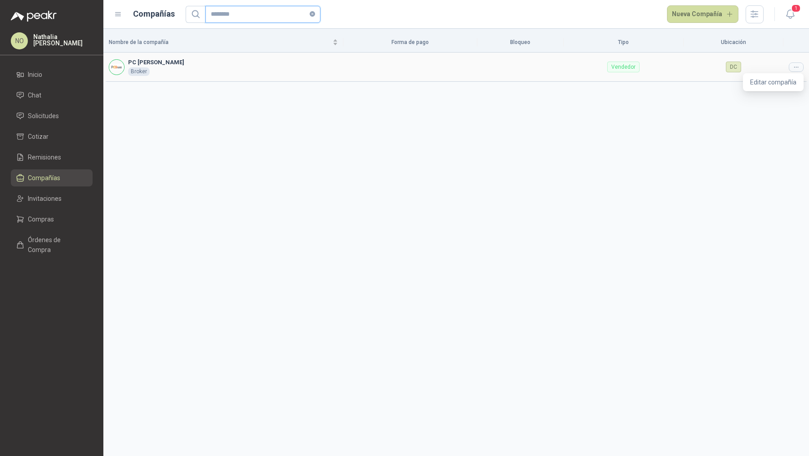
type input "********"
click at [799, 68] on div at bounding box center [796, 66] width 15 height 9
click at [778, 84] on span "Editar compañía" at bounding box center [773, 82] width 46 height 10
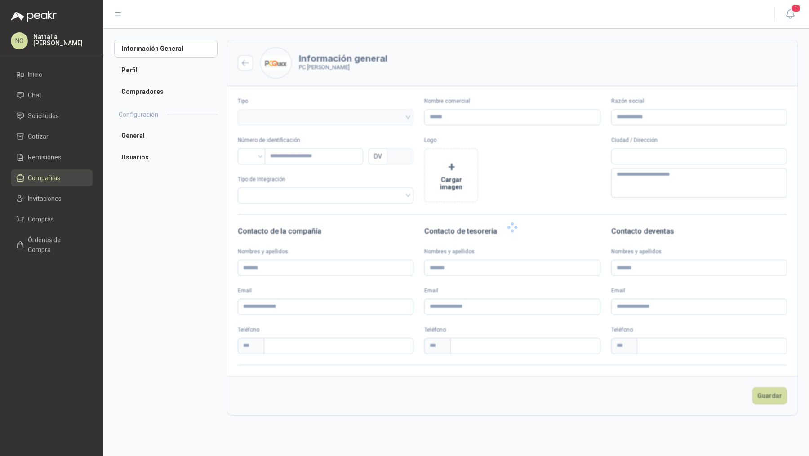
type input "********"
type input "*********"
type input "*"
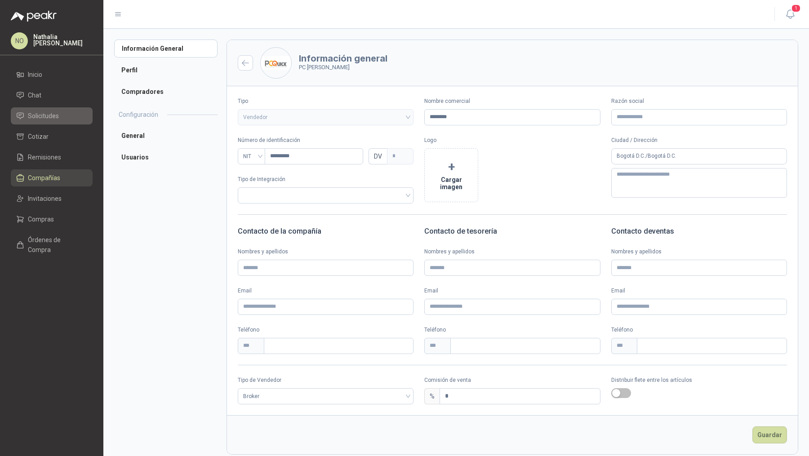
click at [45, 122] on link "Solicitudes" at bounding box center [52, 115] width 82 height 17
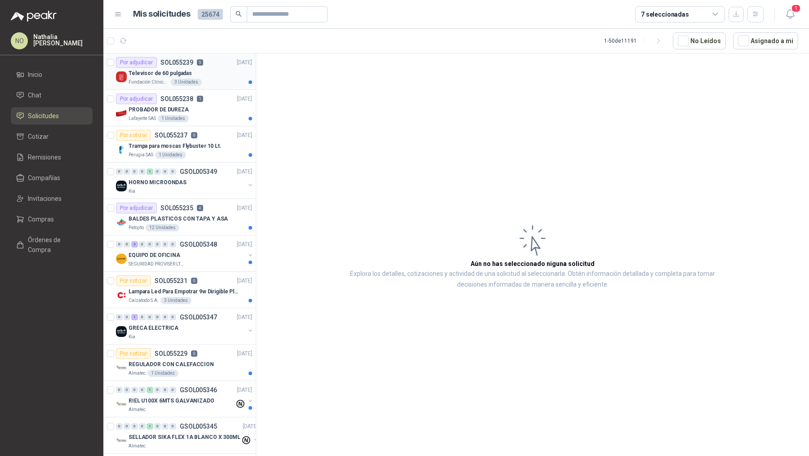
click at [212, 80] on div "Fundación Clínica Shaio 3 Unidades" at bounding box center [190, 82] width 124 height 7
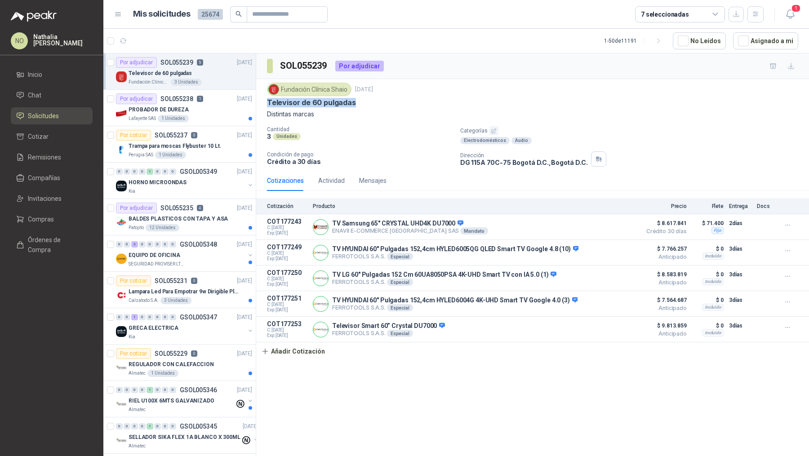
drag, startPoint x: 268, startPoint y: 103, endPoint x: 361, endPoint y: 103, distance: 93.5
click at [362, 103] on div "Televisor de 60 pulgadas" at bounding box center [532, 102] width 531 height 9
copy p "Televisor de 60 pulgadas"
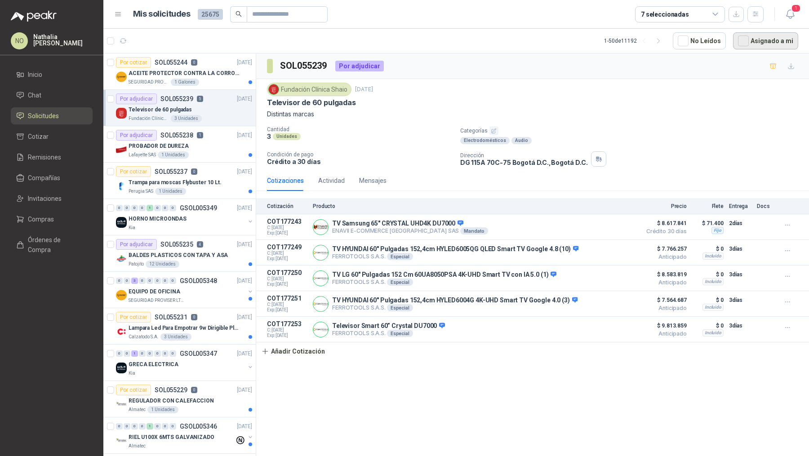
click at [764, 40] on button "Asignado a mi" at bounding box center [765, 40] width 65 height 17
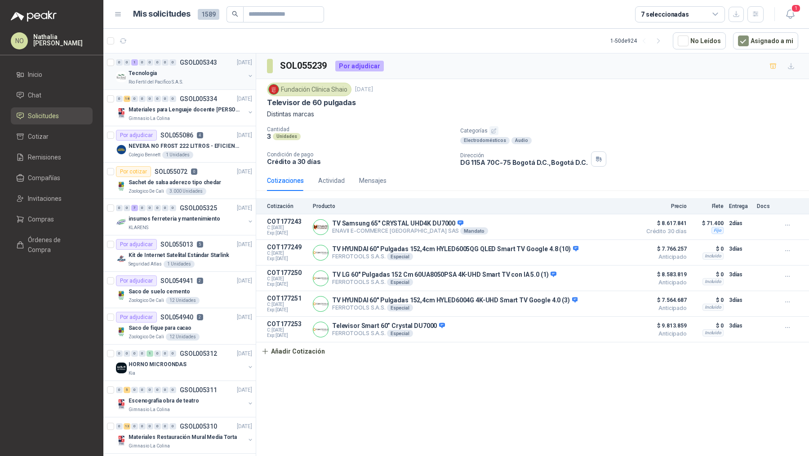
click at [201, 80] on div "Rio Fertil del Pacífico S.A.S." at bounding box center [186, 82] width 116 height 7
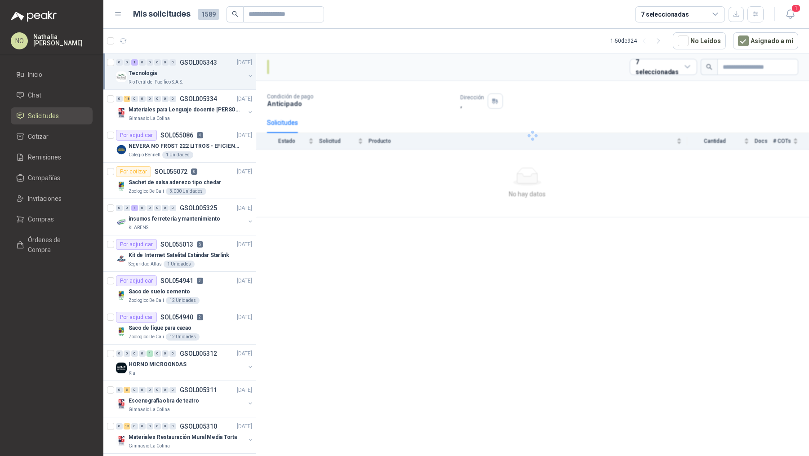
click at [201, 80] on div "Rio Fertil del Pacífico S.A.S." at bounding box center [186, 82] width 116 height 7
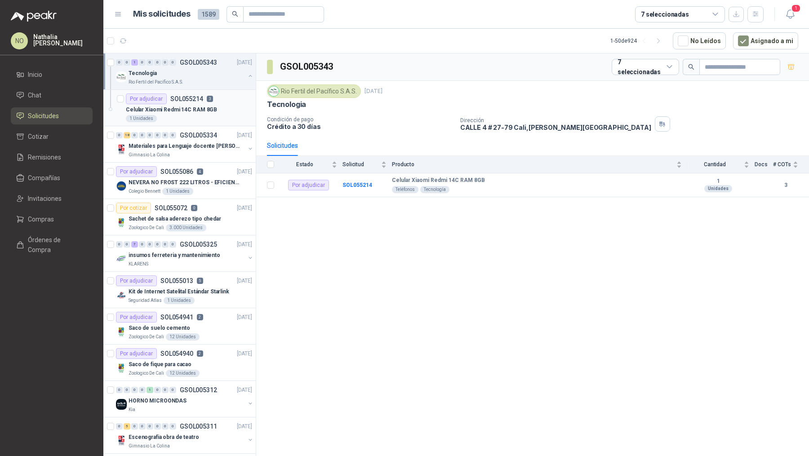
click at [213, 110] on div "Celular Xiaomi Redmi 14C RAM 8GB" at bounding box center [189, 109] width 126 height 11
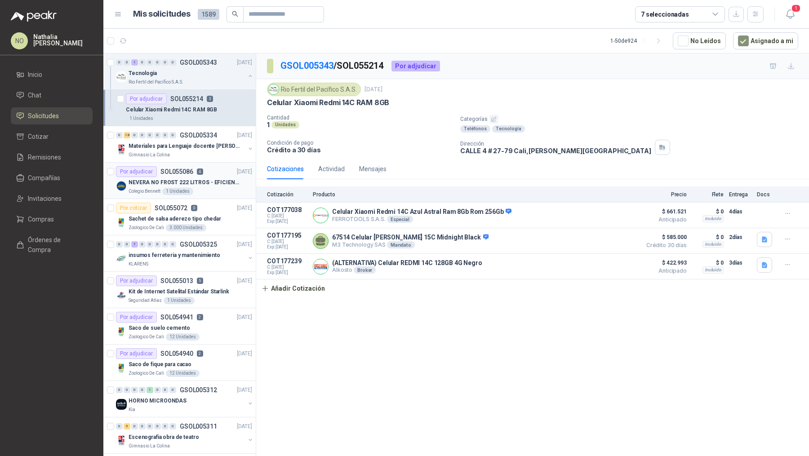
click at [197, 171] on p "4" at bounding box center [200, 171] width 6 height 6
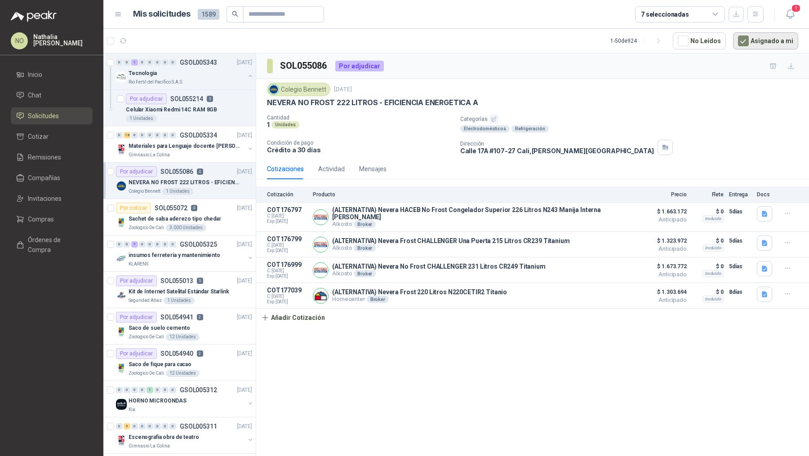
click at [753, 35] on button "Asignado a mi" at bounding box center [765, 40] width 65 height 17
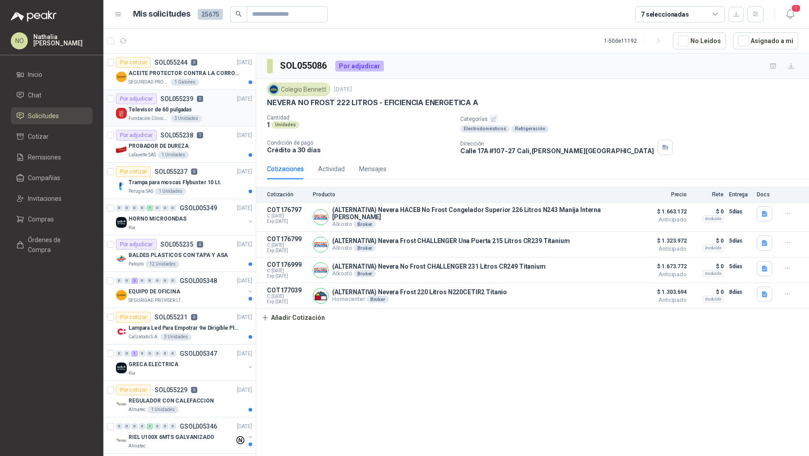
click at [185, 106] on p "Televisor de 60 pulgadas" at bounding box center [159, 110] width 63 height 9
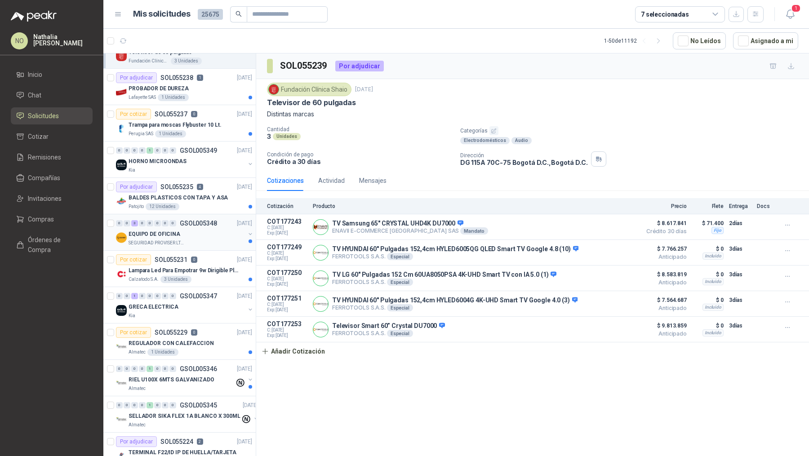
scroll to position [57, 0]
click at [202, 246] on div "0 0 3 0 0 0 0 0 GSOL005348 [DATE] EQUIPO DE OFICINA SEGURIDAD PROVISER LTDA" at bounding box center [179, 233] width 152 height 36
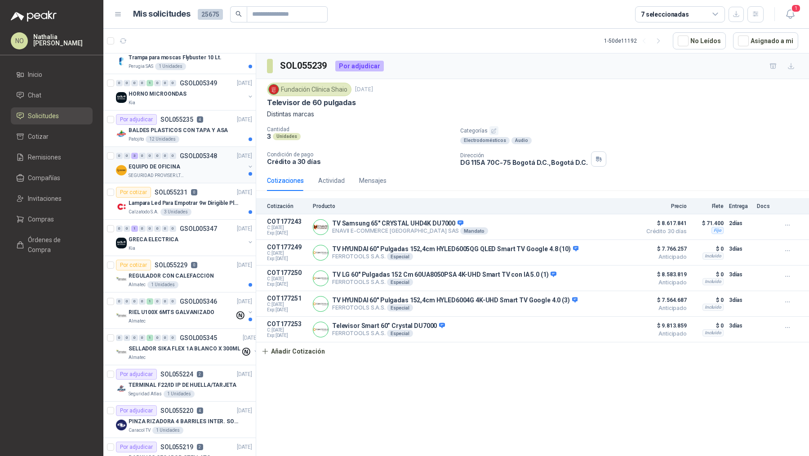
scroll to position [128, 0]
